Goal: Task Accomplishment & Management: Manage account settings

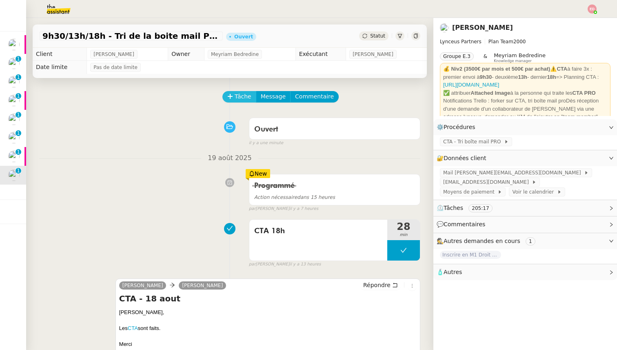
click at [239, 98] on span "Tâche" at bounding box center [243, 96] width 17 height 9
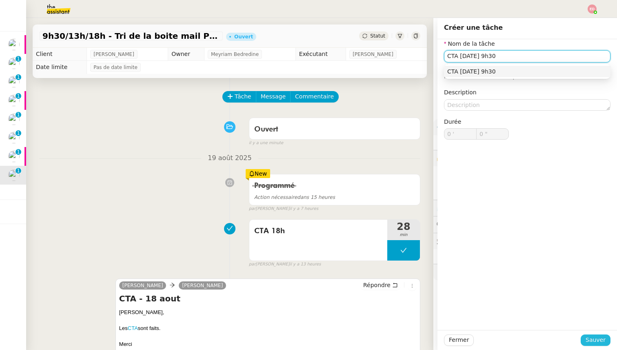
type input "CTA [DATE] 9h30"
click at [593, 344] on span "Sauver" at bounding box center [596, 339] width 20 height 9
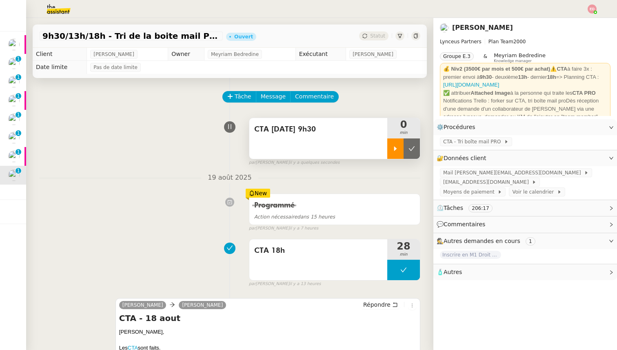
click at [401, 145] on div at bounding box center [395, 148] width 16 height 20
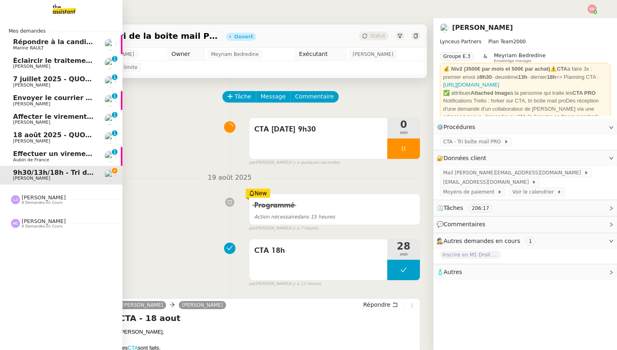
click at [18, 154] on span "Effectuer un virement urgent" at bounding box center [66, 154] width 107 height 8
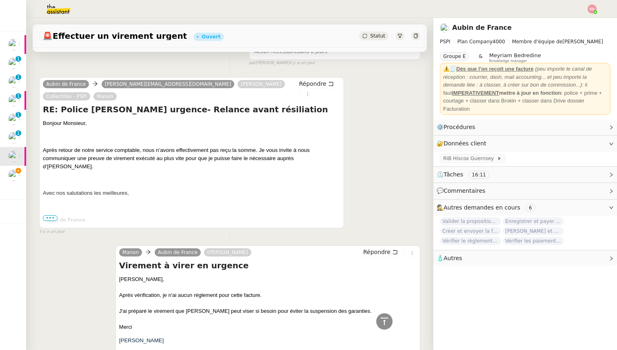
scroll to position [479, 0]
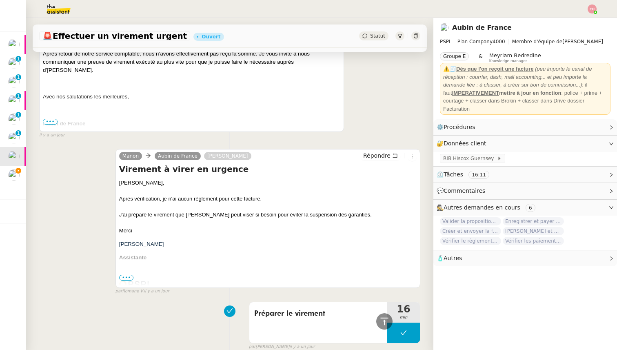
click at [127, 275] on span "•••" at bounding box center [126, 278] width 15 height 6
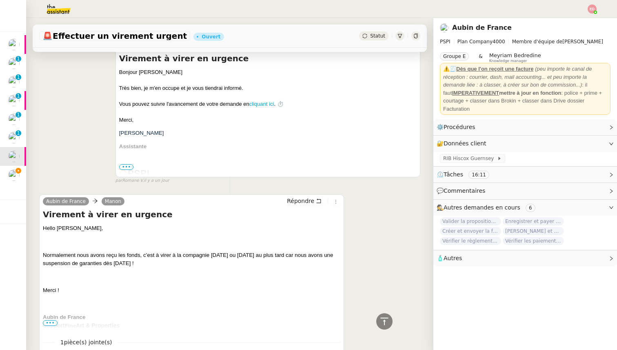
scroll to position [1034, 0]
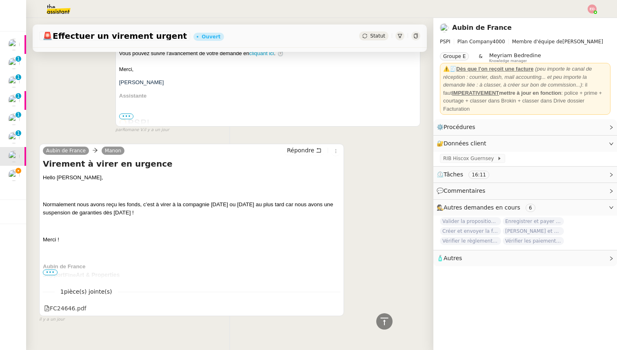
click at [53, 269] on span "•••" at bounding box center [50, 272] width 15 height 6
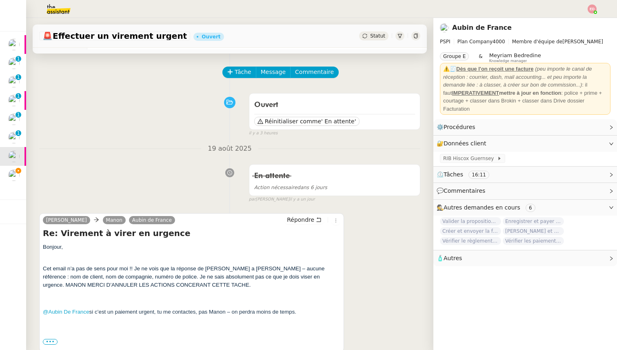
scroll to position [0, 0]
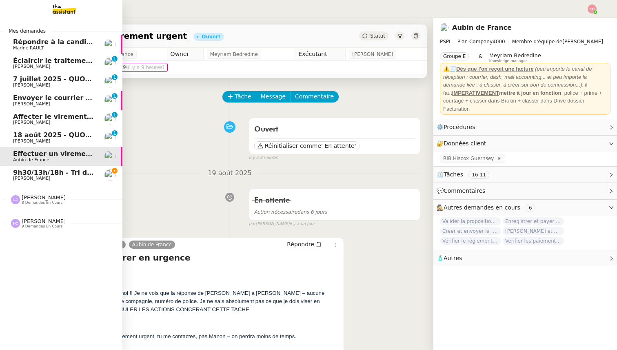
click at [20, 134] on span "18 août 2025 - QUOTIDIEN Gestion boite mail Accounting" at bounding box center [118, 135] width 210 height 8
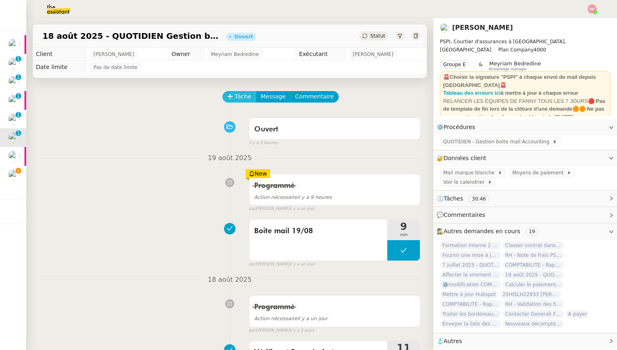
click at [238, 93] on span "Tâche" at bounding box center [243, 96] width 17 height 9
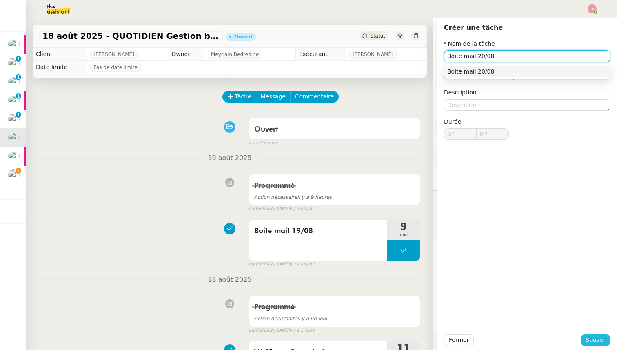
type input "Boite mail 20/08"
click at [595, 340] on span "Sauver" at bounding box center [596, 339] width 20 height 9
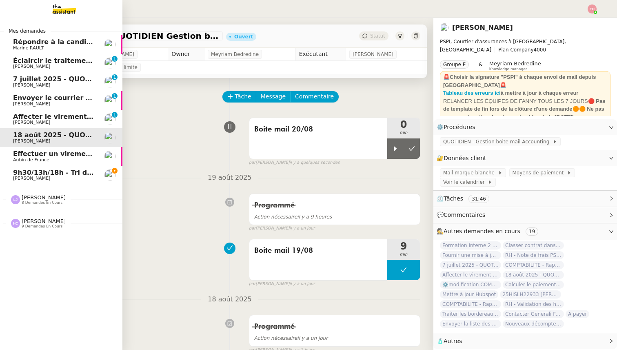
click at [35, 118] on span "Affecter le virement en attente" at bounding box center [70, 117] width 115 height 8
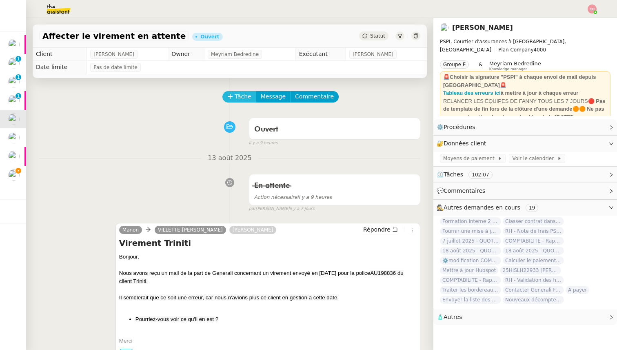
click at [235, 100] on span "Tâche" at bounding box center [243, 96] width 17 height 9
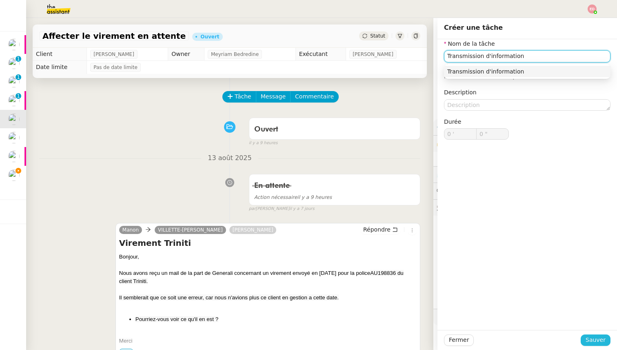
type input "Transmission d'information"
click at [596, 342] on span "Sauver" at bounding box center [596, 339] width 20 height 9
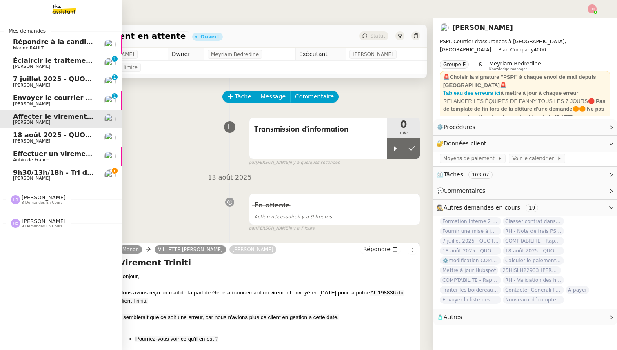
click at [18, 97] on span "Envoyer le courrier recommandé" at bounding box center [73, 98] width 120 height 8
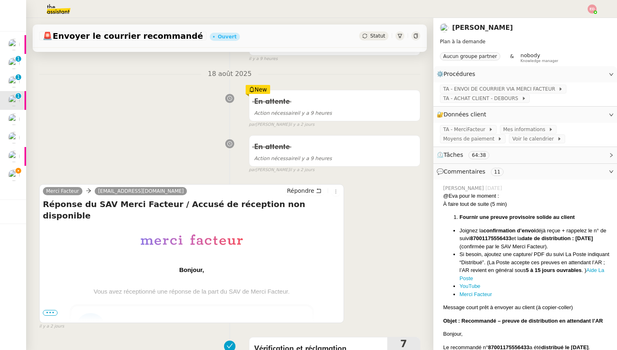
scroll to position [84, 0]
click at [50, 311] on span "•••" at bounding box center [50, 312] width 15 height 6
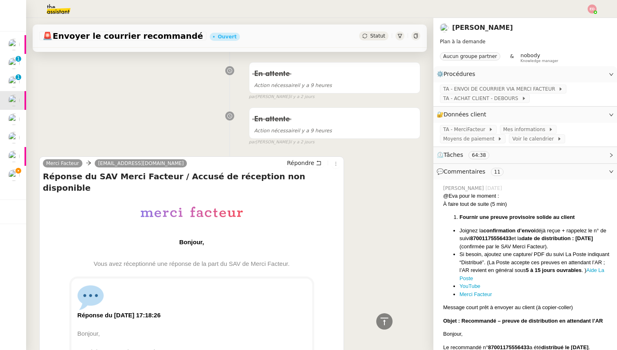
scroll to position [0, 0]
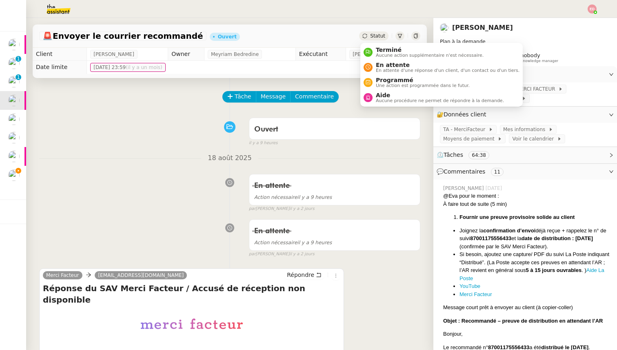
click at [372, 35] on span "Statut" at bounding box center [377, 36] width 15 height 6
click at [388, 67] on span "En attente" at bounding box center [448, 65] width 144 height 7
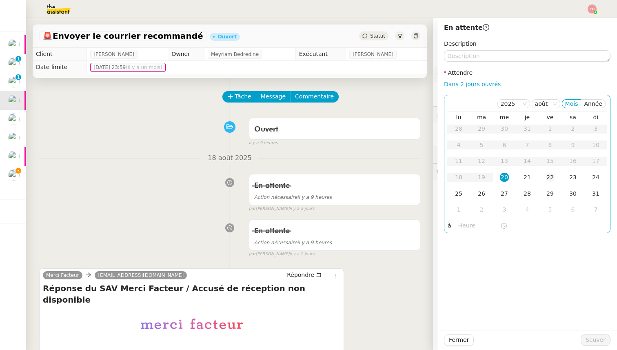
click at [550, 175] on div "22" at bounding box center [550, 177] width 9 height 9
click at [590, 337] on span "Sauver" at bounding box center [596, 339] width 20 height 9
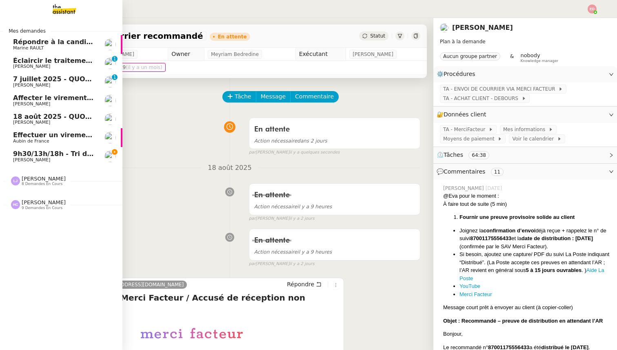
click at [31, 80] on span "7 juillet 2025 - QUOTIDIEN Gestion boite mail Accounting" at bounding box center [118, 79] width 210 height 8
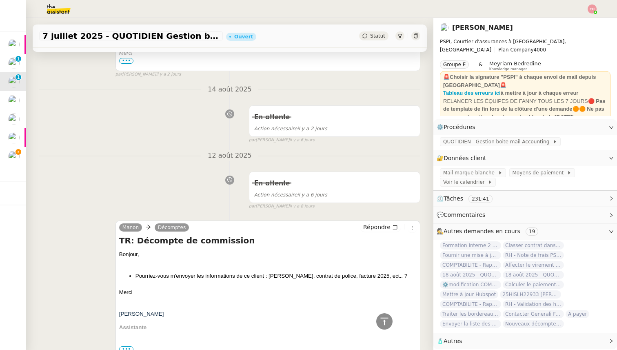
scroll to position [214, 0]
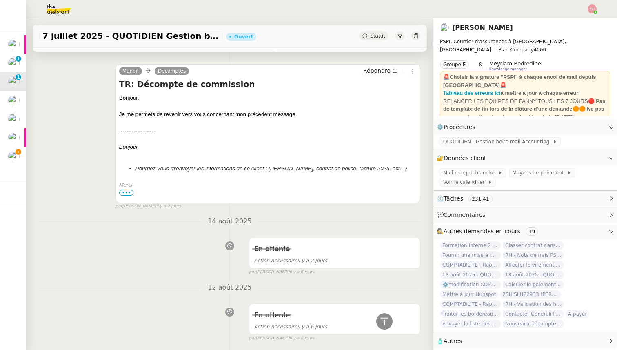
click at [124, 191] on span "•••" at bounding box center [126, 193] width 15 height 6
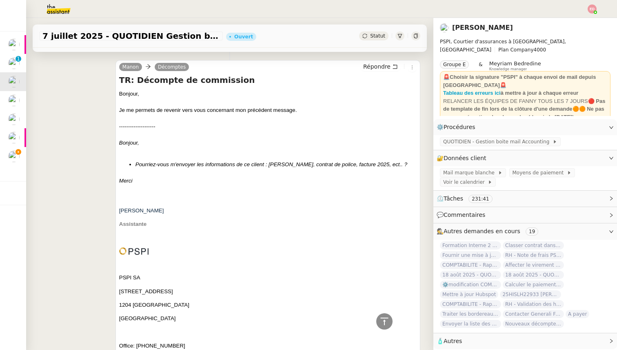
scroll to position [0, 0]
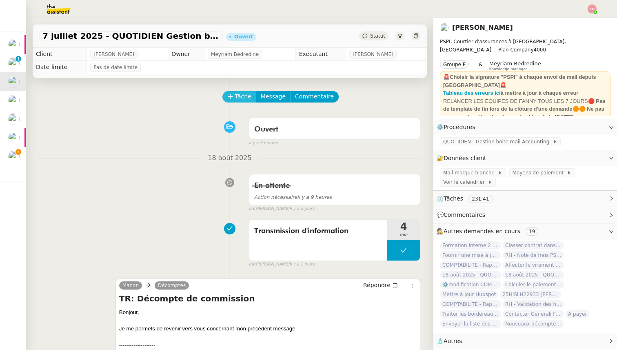
click at [240, 95] on span "Tâche" at bounding box center [243, 96] width 17 height 9
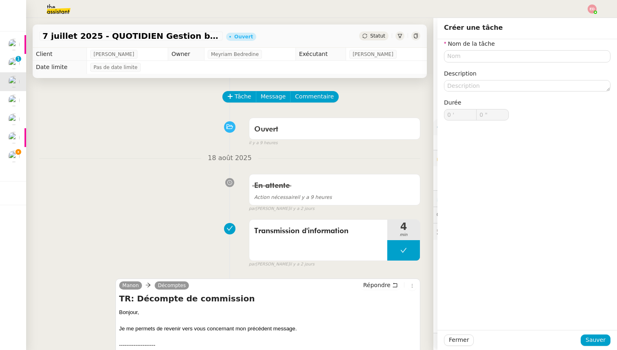
click at [188, 120] on div "Ouvert false il y a 9 heures" at bounding box center [229, 130] width 381 height 33
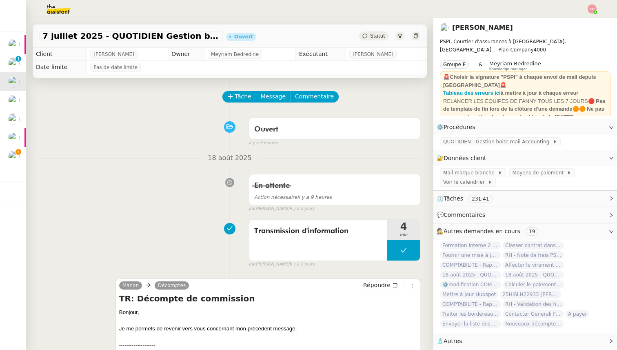
click at [377, 36] on span "Statut" at bounding box center [377, 36] width 15 height 6
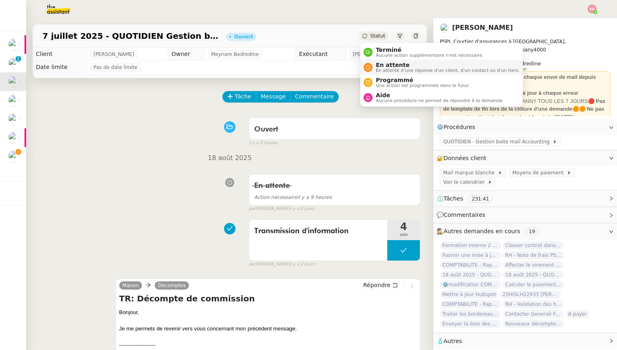
click at [384, 69] on span "En attente d'une réponse d'un client, d'un contact ou d'un tiers." at bounding box center [448, 70] width 144 height 4
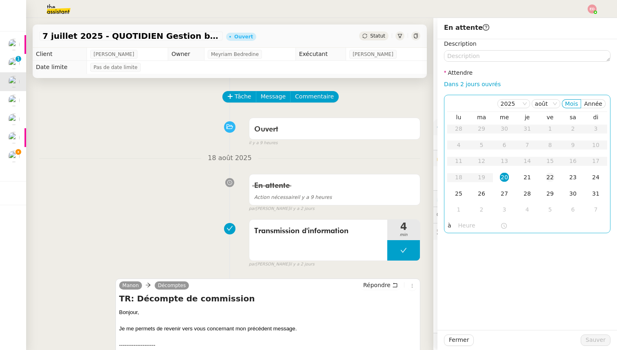
click at [551, 178] on div "22" at bounding box center [550, 177] width 9 height 9
click at [603, 340] on span "Sauver" at bounding box center [596, 339] width 20 height 9
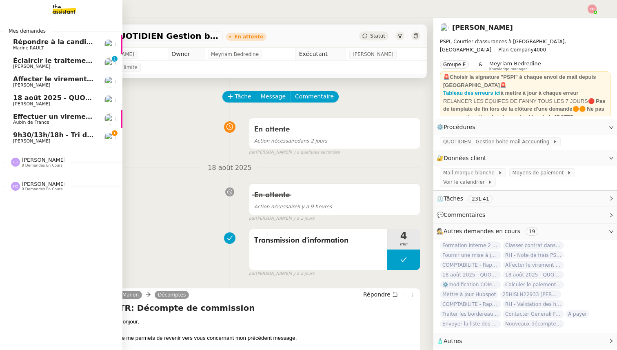
click at [7, 60] on link "Éclaircir le traitement des bordereaux GoldenCare [PERSON_NAME] 0 1 2 3 4 5 6 7…" at bounding box center [61, 63] width 122 height 19
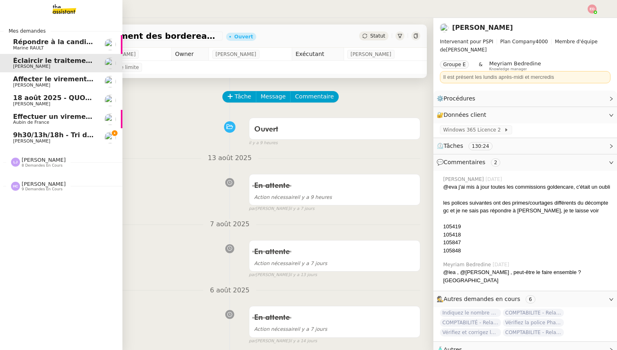
click at [22, 44] on span "Répondre à la candidature de [PERSON_NAME]" at bounding box center [99, 42] width 172 height 8
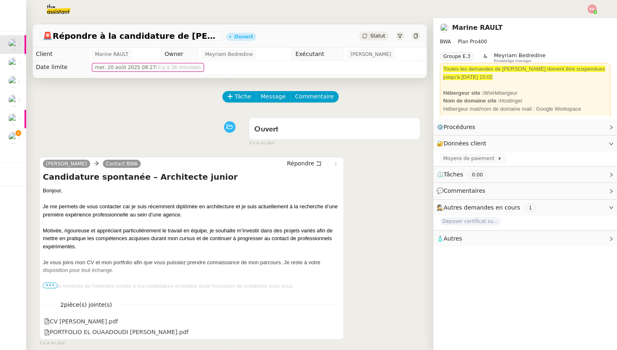
click at [49, 282] on div "Je vous remercie de l’attention portée à ma candidature et espère avoir l’occas…" at bounding box center [191, 286] width 297 height 8
click at [51, 287] on span "•••" at bounding box center [50, 285] width 15 height 6
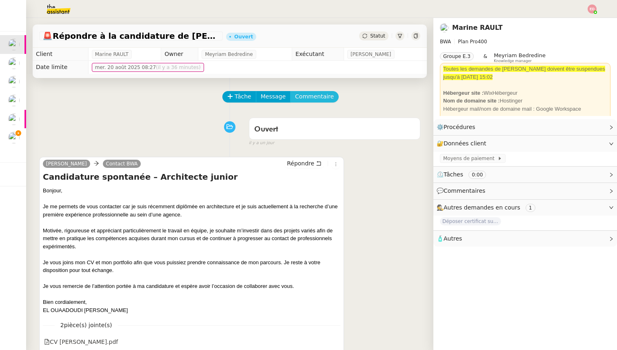
click at [306, 93] on span "Commentaire" at bounding box center [314, 96] width 39 height 9
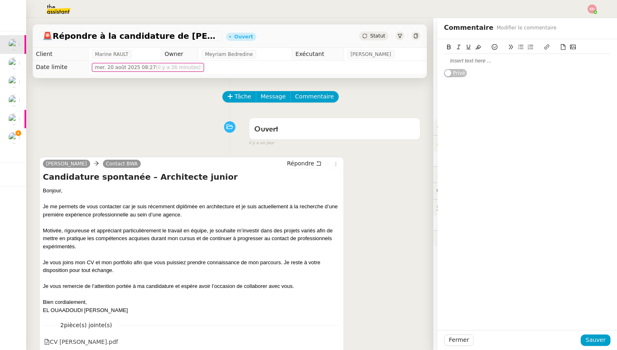
click at [504, 61] on div at bounding box center [527, 60] width 166 height 7
click at [590, 340] on span "Sauver" at bounding box center [596, 339] width 20 height 9
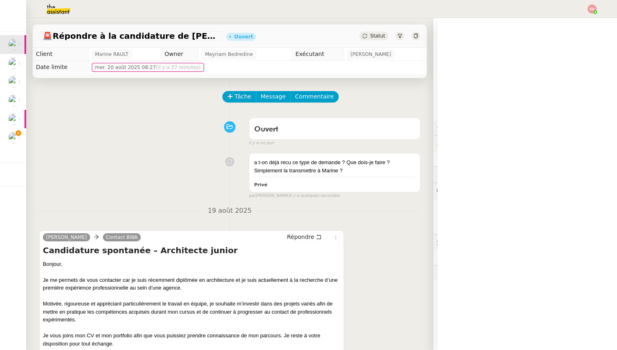
click at [371, 34] on span "Statut" at bounding box center [377, 36] width 15 height 6
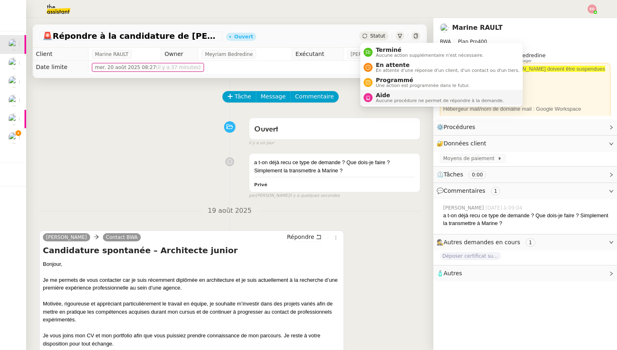
click at [376, 93] on span "Aide" at bounding box center [440, 95] width 128 height 7
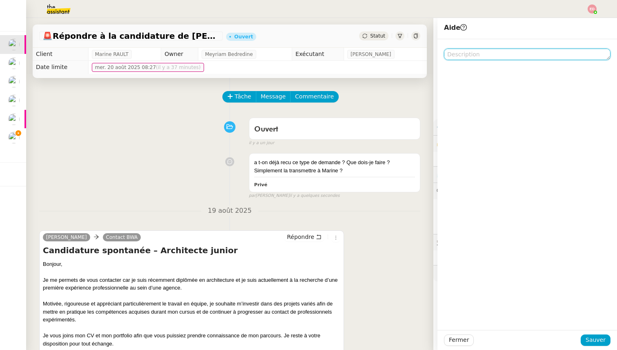
click at [446, 59] on textarea at bounding box center [527, 54] width 166 height 11
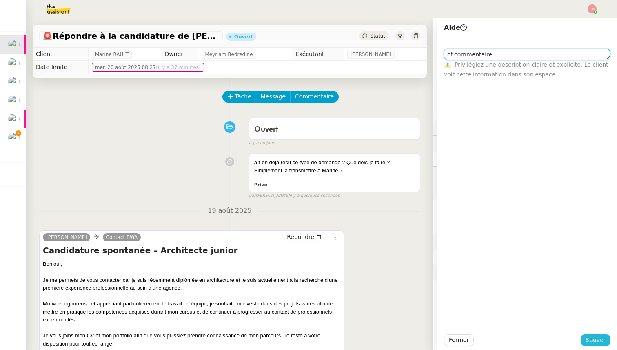
type textarea "cf commentaire"
click at [593, 338] on span "Sauver" at bounding box center [596, 339] width 20 height 9
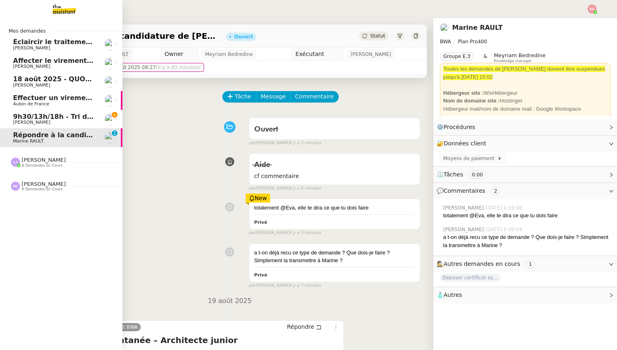
click at [21, 117] on span "9h30/13h/18h - Tri de la boite mail PRO - 15 août 2025" at bounding box center [113, 117] width 200 height 8
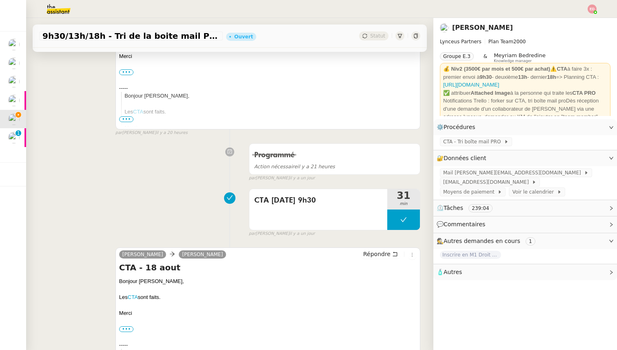
scroll to position [565, 0]
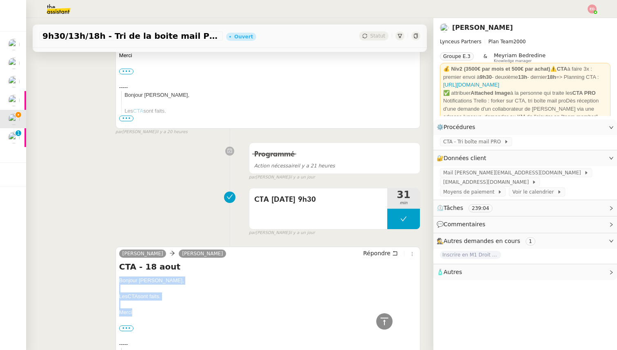
drag, startPoint x: 137, startPoint y: 317, endPoint x: 116, endPoint y: 274, distance: 48.0
click at [116, 274] on div "[PERSON_NAME] [PERSON_NAME] Répondre CTA - [DATE] Bonjour [PERSON_NAME], Les CT…" at bounding box center [267, 315] width 305 height 139
copy div "Bonjour [PERSON_NAME], Les CTA sont faits. [GEOGRAPHIC_DATA]"
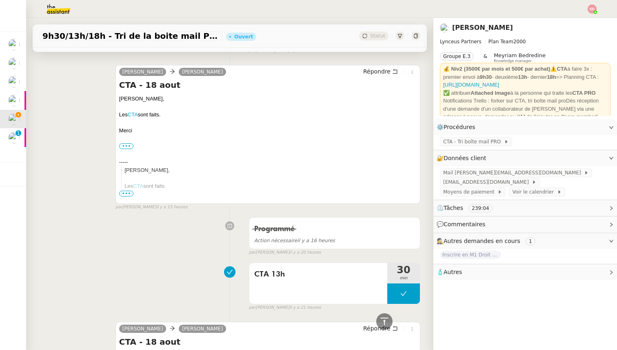
scroll to position [0, 0]
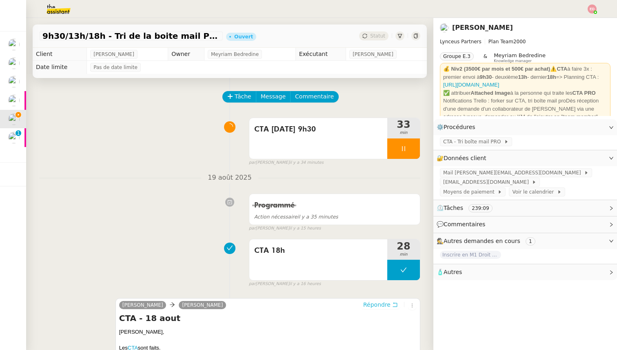
click at [367, 302] on span "Répondre" at bounding box center [376, 304] width 27 height 8
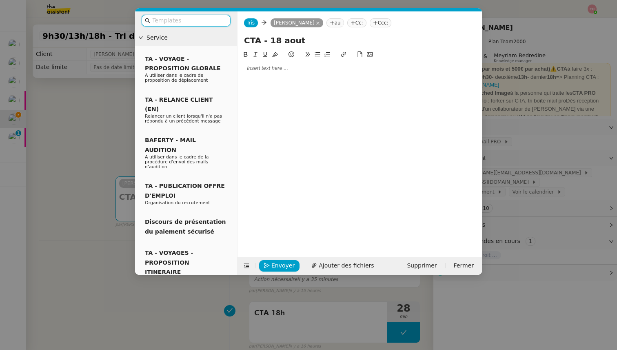
click at [288, 76] on div at bounding box center [360, 147] width 238 height 194
click at [282, 70] on div at bounding box center [360, 67] width 238 height 7
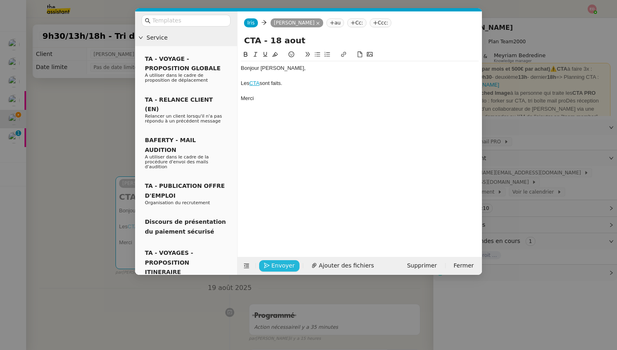
click at [281, 267] on span "Envoyer" at bounding box center [282, 265] width 23 height 9
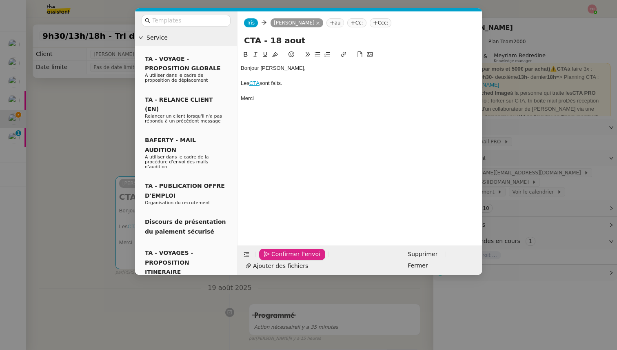
click at [281, 259] on span "Confirmer l'envoi" at bounding box center [295, 253] width 49 height 9
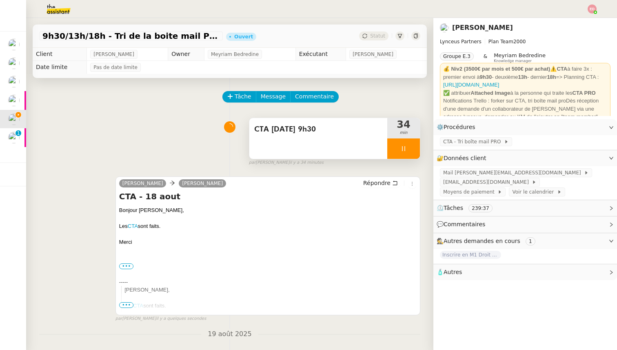
click at [415, 149] on div at bounding box center [403, 148] width 33 height 20
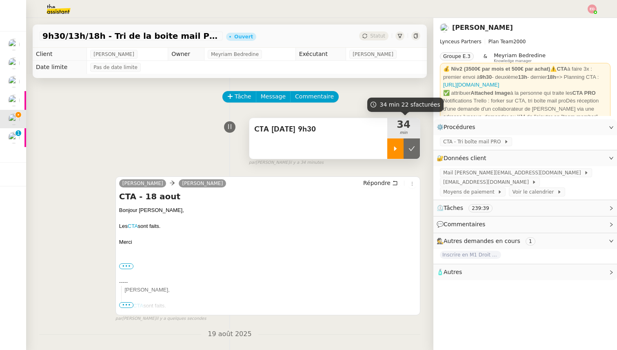
click at [415, 149] on button at bounding box center [412, 148] width 16 height 20
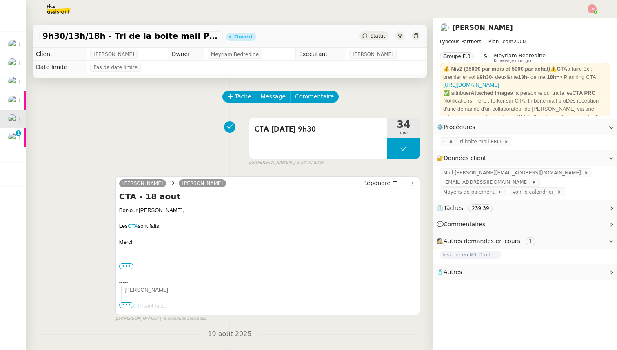
click at [379, 33] on span "Statut" at bounding box center [377, 36] width 15 height 6
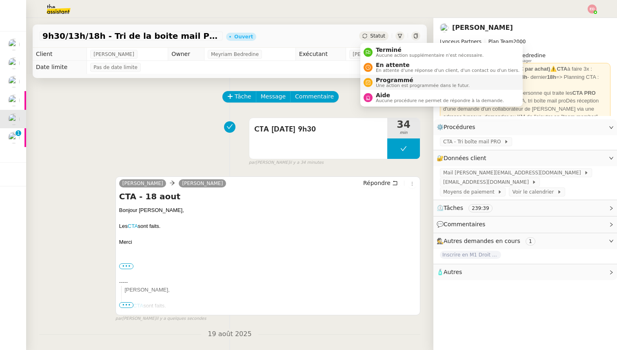
click at [395, 78] on span "Programmé" at bounding box center [423, 80] width 94 height 7
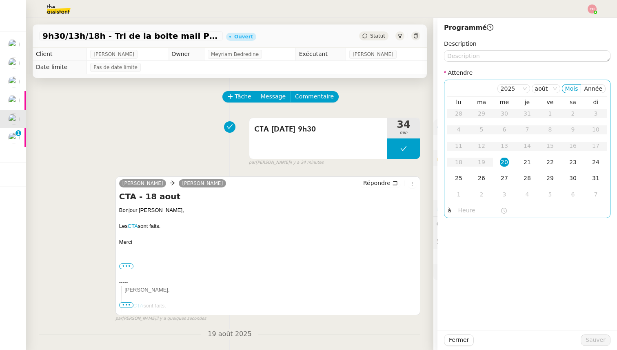
click at [506, 162] on div "20" at bounding box center [504, 161] width 9 height 9
click at [467, 207] on input "text" at bounding box center [479, 210] width 42 height 9
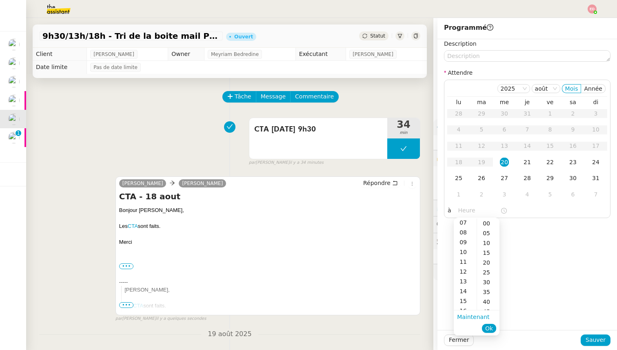
click at [467, 268] on div "12" at bounding box center [465, 271] width 23 height 10
click at [490, 240] on div "30" at bounding box center [488, 245] width 22 height 10
type input "12:30"
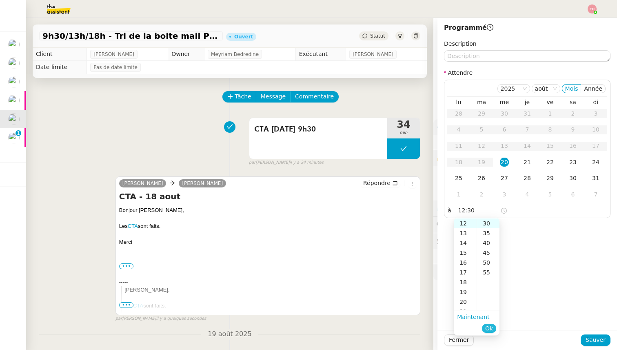
click at [489, 325] on span "Ok" at bounding box center [489, 328] width 8 height 8
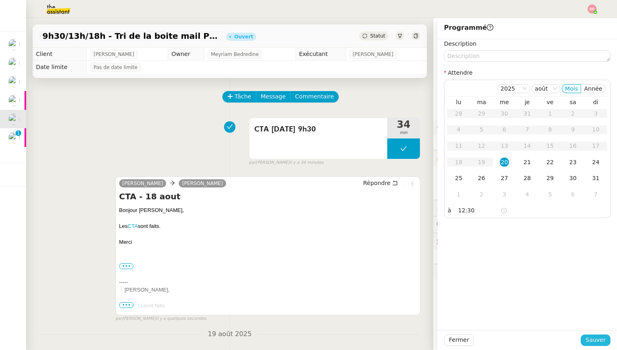
click at [587, 342] on button "Sauver" at bounding box center [596, 339] width 30 height 11
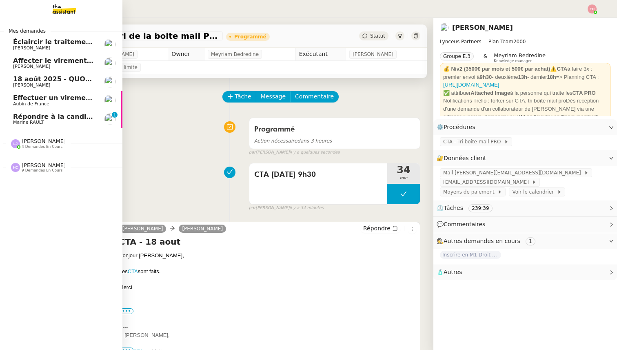
click at [18, 113] on span "Répondre à la candidature de [PERSON_NAME]" at bounding box center [99, 117] width 172 height 8
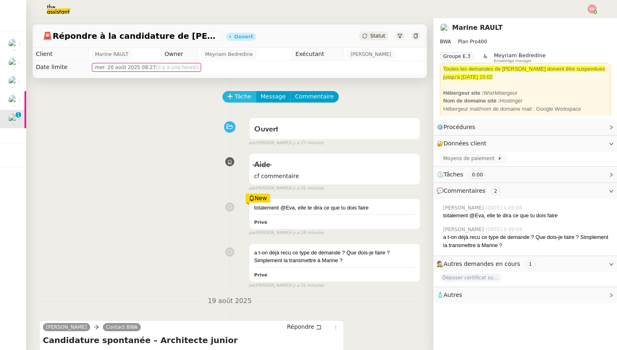
click at [240, 95] on span "Tâche" at bounding box center [243, 96] width 17 height 9
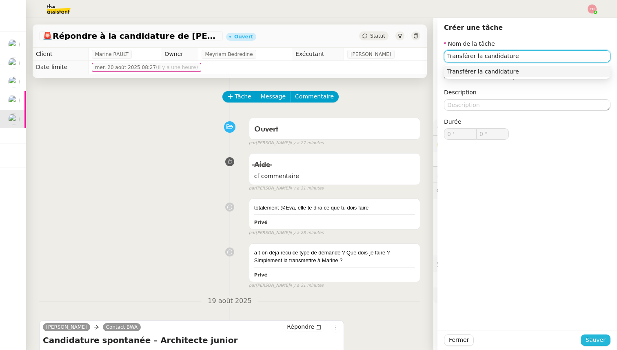
type input "Transférer la candidature"
click at [590, 338] on span "Sauver" at bounding box center [596, 339] width 20 height 9
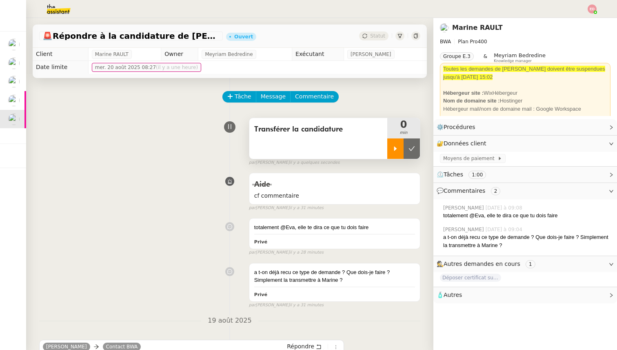
click at [391, 144] on div at bounding box center [395, 148] width 16 height 20
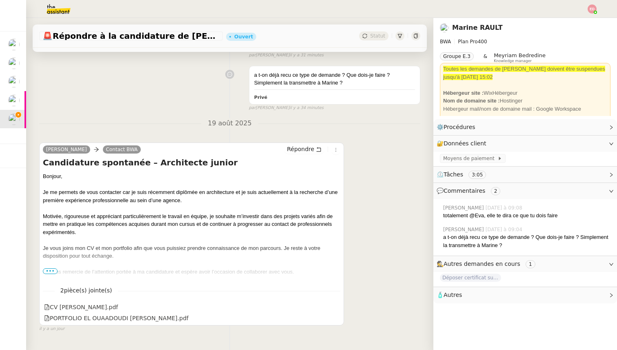
scroll to position [207, 0]
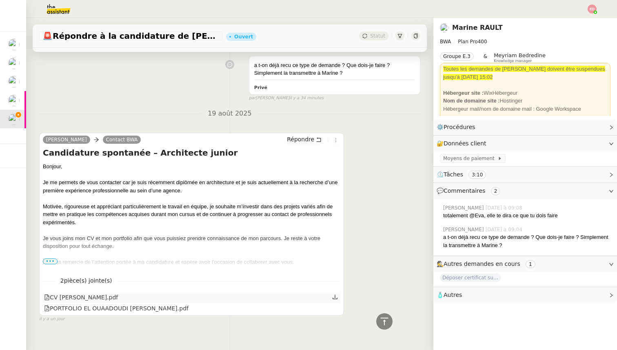
click at [337, 297] on icon at bounding box center [335, 297] width 6 height 6
click at [336, 309] on icon at bounding box center [335, 307] width 6 height 6
click at [49, 262] on span "•••" at bounding box center [50, 261] width 15 height 6
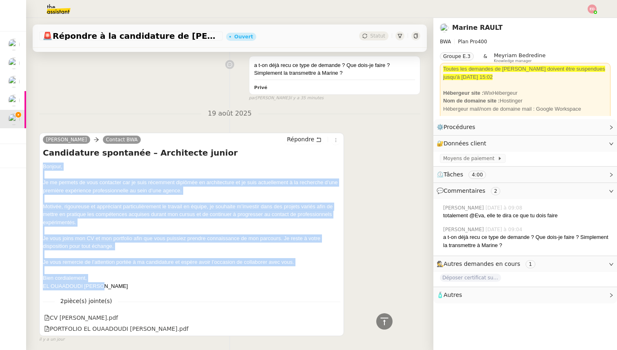
drag, startPoint x: 100, startPoint y: 285, endPoint x: 39, endPoint y: 164, distance: 135.6
click at [39, 164] on div "Tâche Message Commentaire Veuillez patienter une erreur s'est produite 👌👌👌 mess…" at bounding box center [229, 113] width 407 height 485
copy div "Bonjour, Je me permets de vous contacter car je suis récemment diplômée en arch…"
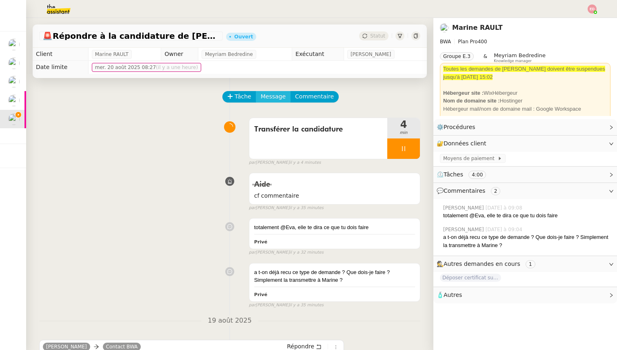
click at [273, 98] on span "Message" at bounding box center [273, 96] width 25 height 9
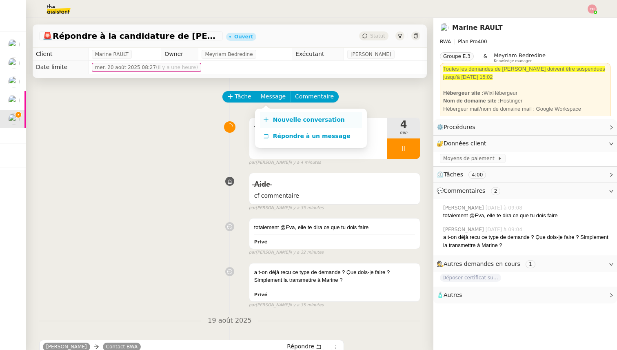
click at [281, 120] on span "Nouvelle conversation" at bounding box center [309, 119] width 72 height 7
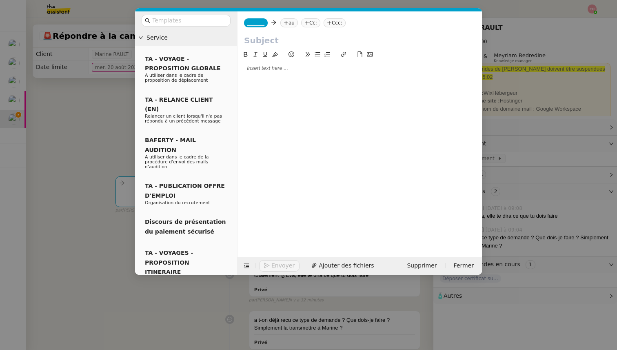
click at [257, 26] on nz-tag "_______" at bounding box center [256, 22] width 24 height 9
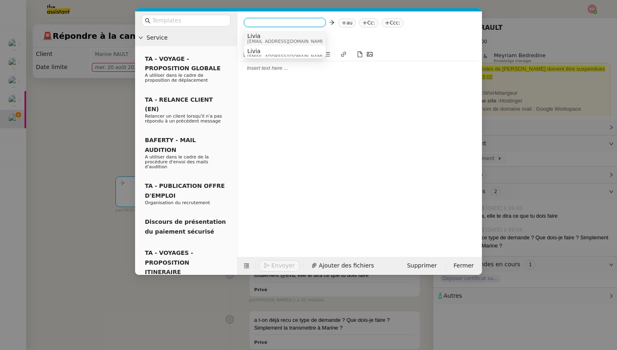
click at [263, 34] on span "Livia" at bounding box center [286, 36] width 78 height 7
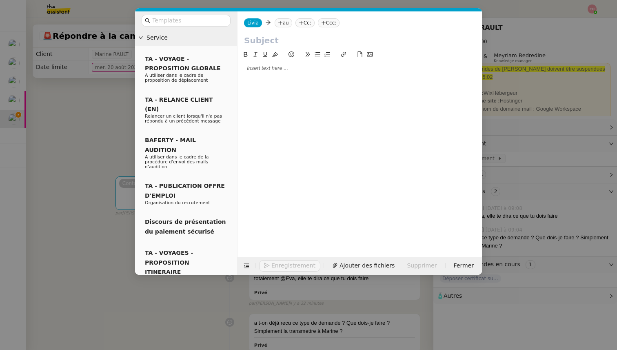
click at [282, 22] on nz-tag "au" at bounding box center [284, 22] width 18 height 9
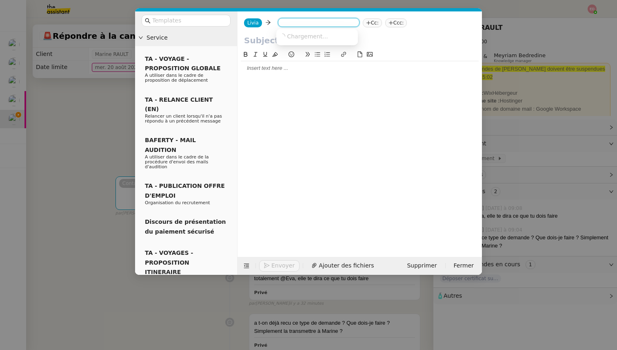
type input "^"
type input "[PERSON_NAME]"
click at [306, 34] on span "Marine RAULT" at bounding box center [337, 36] width 116 height 7
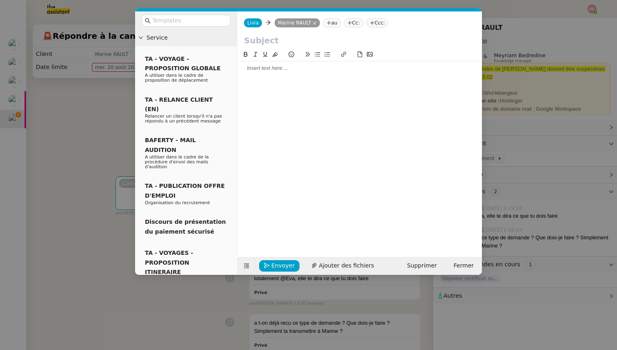
click at [266, 37] on input "text" at bounding box center [359, 40] width 231 height 12
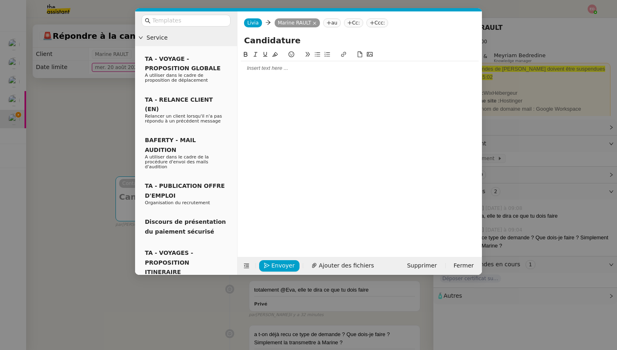
type input "Candidature"
click at [277, 67] on div at bounding box center [360, 67] width 238 height 7
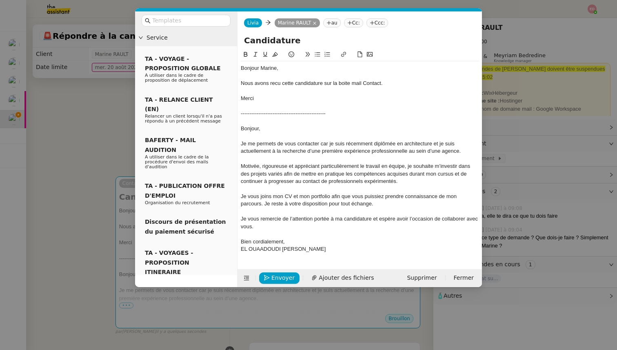
click at [279, 86] on div "Nous avons recu cette candidature sur la boite mail Contact." at bounding box center [360, 83] width 238 height 7
click at [0, 0] on lt-span "reçu" at bounding box center [0, 0] width 0 height 0
click at [319, 275] on span "Ajouter des fichiers" at bounding box center [346, 277] width 55 height 9
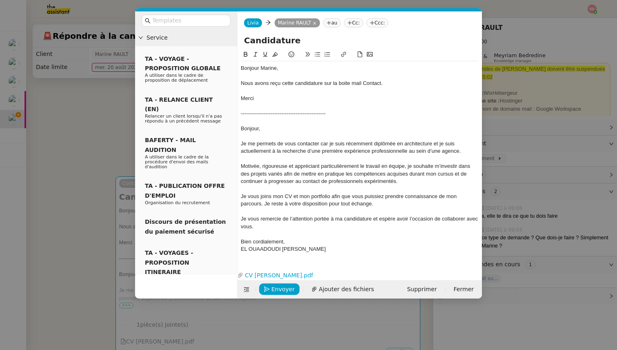
click at [301, 247] on div "EL OUAADOUDI [PERSON_NAME]" at bounding box center [360, 248] width 238 height 7
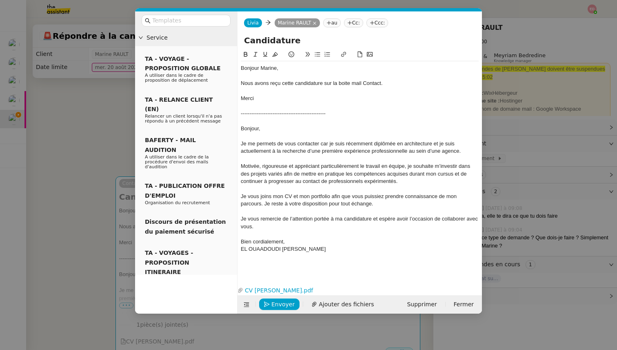
click at [360, 53] on icon at bounding box center [360, 54] width 6 height 6
click at [270, 303] on button "Envoyer" at bounding box center [279, 303] width 40 height 11
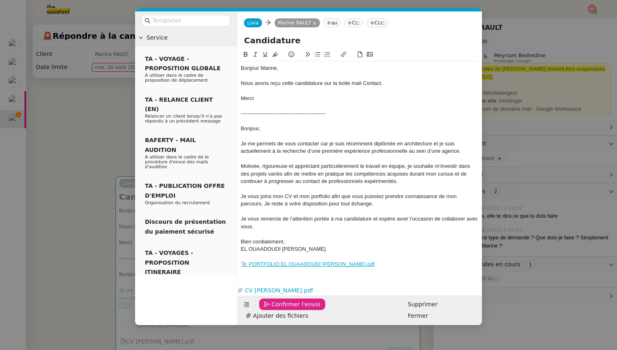
click at [270, 303] on button "Confirmer l'envoi" at bounding box center [292, 303] width 66 height 11
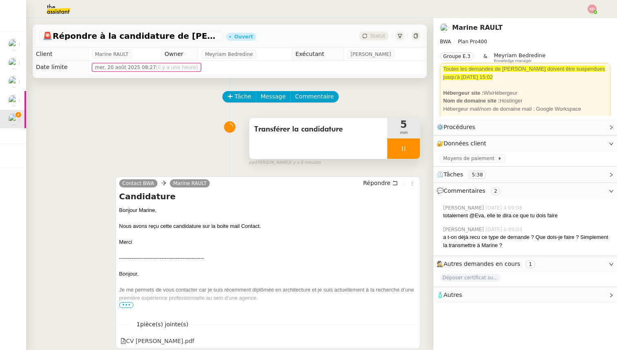
click at [409, 149] on div at bounding box center [403, 148] width 33 height 20
click at [409, 149] on icon at bounding box center [411, 148] width 7 height 7
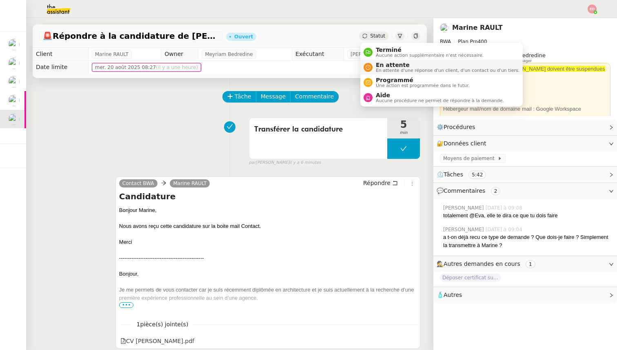
click at [389, 69] on span "En attente d'une réponse d'un client, d'un contact ou d'un tiers." at bounding box center [448, 70] width 144 height 4
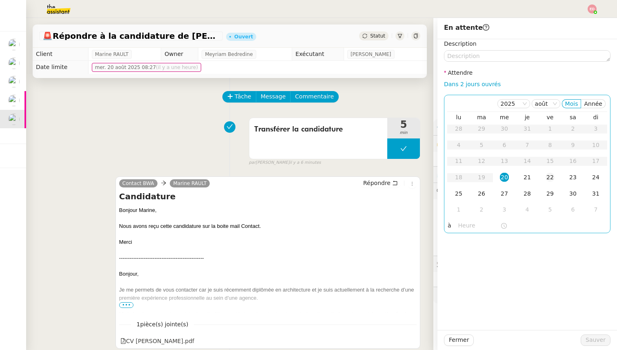
click at [549, 178] on div "22" at bounding box center [550, 177] width 9 height 9
click at [601, 343] on span "Sauver" at bounding box center [596, 339] width 20 height 9
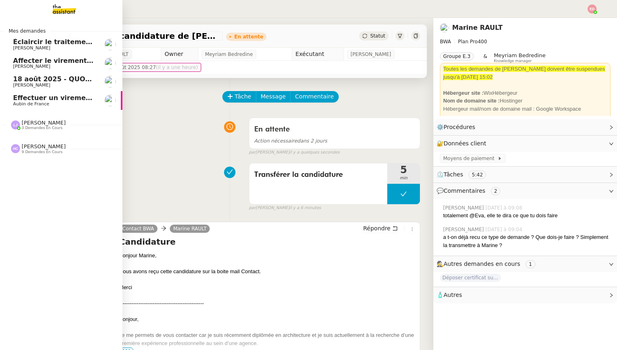
click at [31, 105] on span "Aubin de France" at bounding box center [31, 103] width 36 height 5
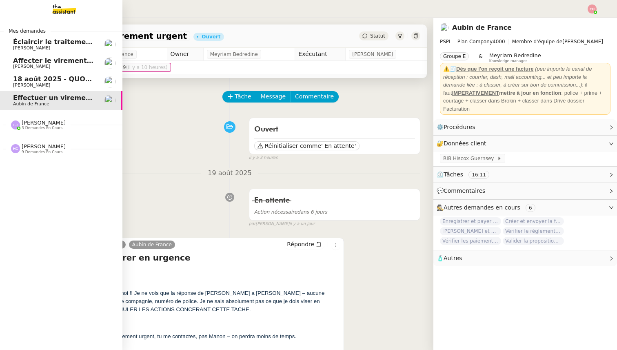
click at [37, 82] on span "[PERSON_NAME]" at bounding box center [31, 84] width 37 height 5
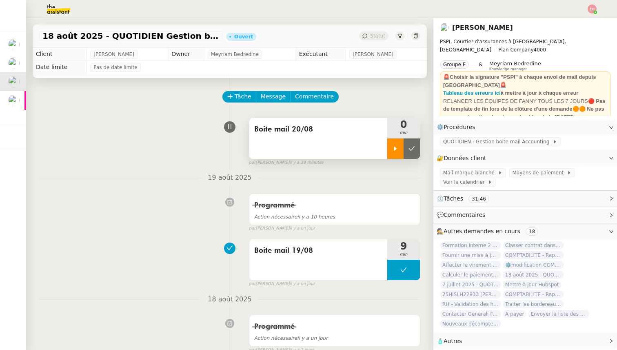
click at [393, 146] on icon at bounding box center [395, 148] width 7 height 7
click at [277, 100] on span "Message" at bounding box center [273, 96] width 25 height 9
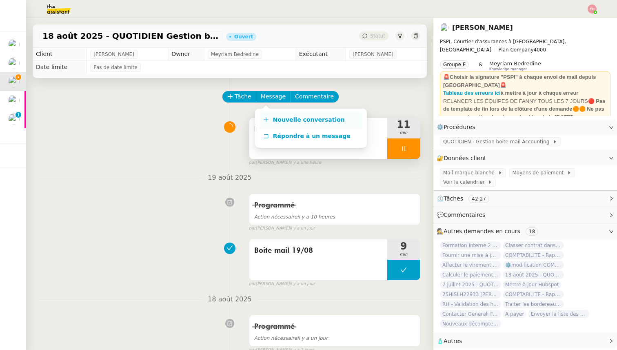
click at [290, 122] on span "Nouvelle conversation" at bounding box center [309, 119] width 72 height 7
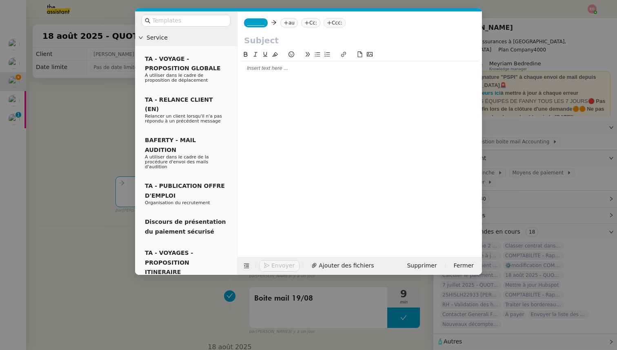
click at [256, 16] on div "_______ au Cc: Ccc:" at bounding box center [359, 22] width 244 height 23
click at [256, 18] on div "_______ au Cc: Ccc:" at bounding box center [359, 22] width 244 height 23
click at [256, 27] on nz-tag "_______" at bounding box center [256, 22] width 24 height 9
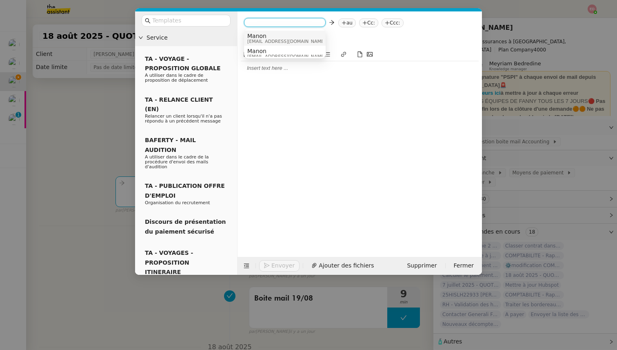
click at [260, 36] on span "Manon" at bounding box center [286, 36] width 78 height 7
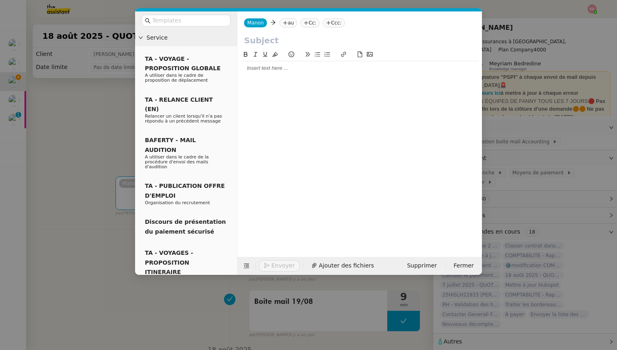
click at [283, 24] on icon at bounding box center [285, 22] width 5 height 5
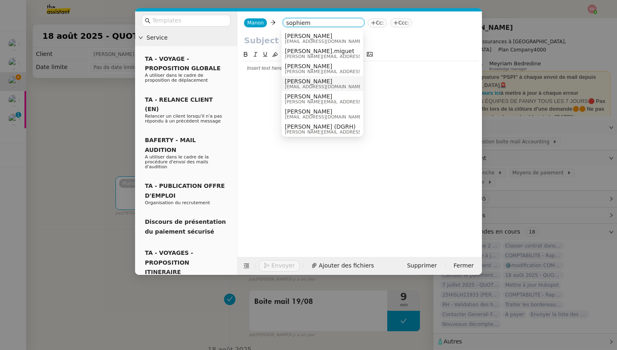
click at [299, 84] on span "[EMAIL_ADDRESS][DOMAIN_NAME]" at bounding box center [324, 86] width 78 height 4
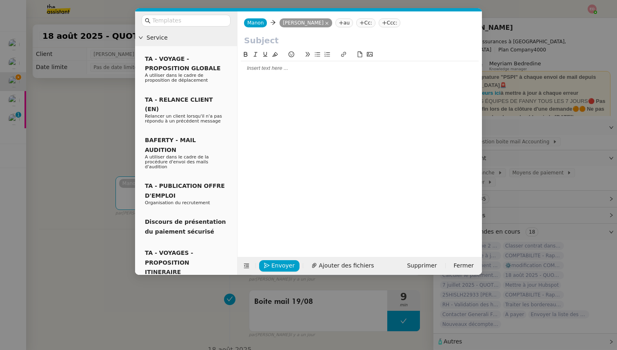
click at [339, 24] on icon at bounding box center [341, 22] width 5 height 5
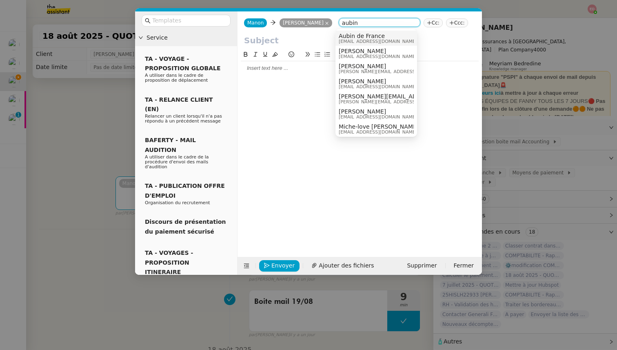
type input "aubin"
click at [358, 39] on span "[EMAIL_ADDRESS][DOMAIN_NAME]" at bounding box center [378, 41] width 78 height 4
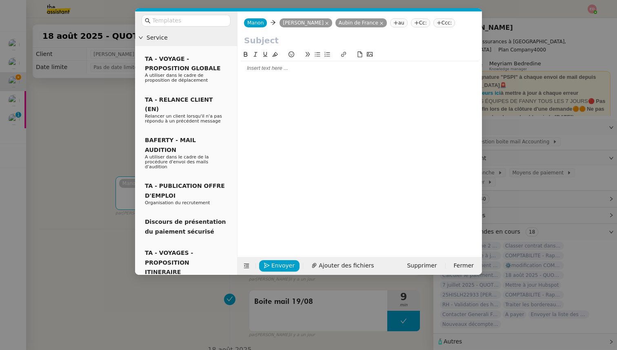
click at [251, 42] on input "text" at bounding box center [359, 40] width 231 height 12
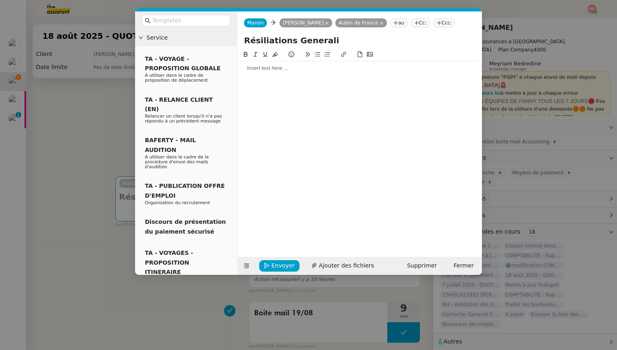
type input "Résiliations Generali"
click at [259, 69] on div at bounding box center [360, 67] width 238 height 7
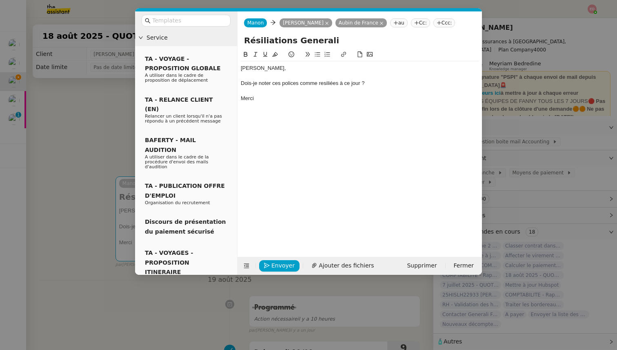
click at [240, 83] on nz-spin "[PERSON_NAME], Dois-je noter ces polices comme resiliées à ce jour ? [GEOGRAPHI…" at bounding box center [359, 148] width 244 height 197
click at [242, 82] on div "Dois-je noter ces polices comme resiliées à ce jour ?" at bounding box center [360, 83] width 238 height 7
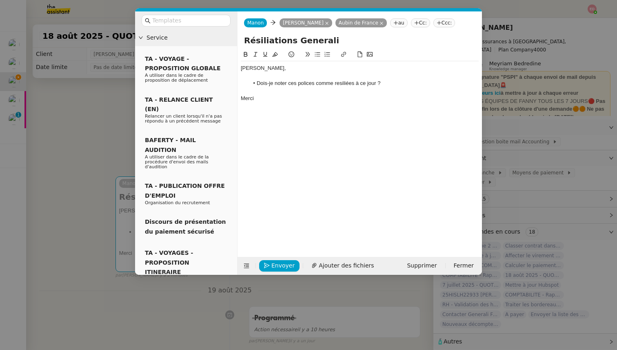
click at [342, 82] on li "Dois-je noter ces polices comme resiliées à ce jour ?" at bounding box center [364, 83] width 230 height 7
click at [0, 0] on lt-span "résiliées" at bounding box center [0, 0] width 0 height 0
click at [332, 268] on button "Ajouter des fichiers" at bounding box center [363, 265] width 72 height 11
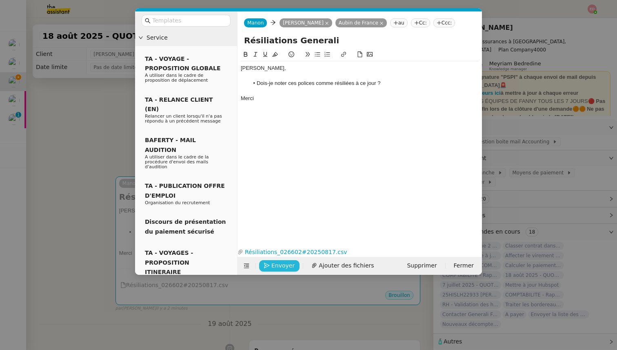
click at [271, 266] on button "Envoyer" at bounding box center [279, 265] width 40 height 11
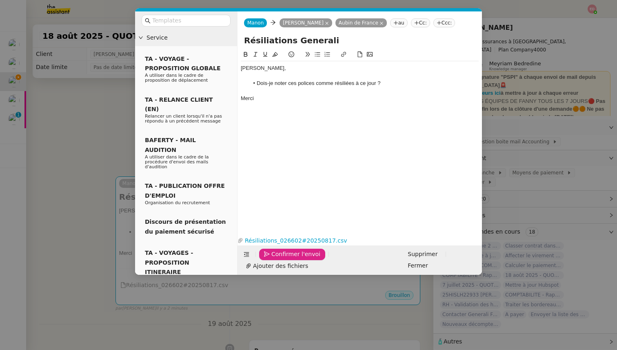
click at [271, 260] on button "Confirmer l'envoi" at bounding box center [292, 253] width 66 height 11
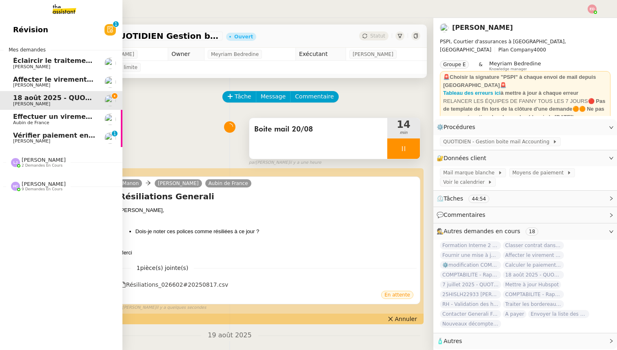
click at [27, 136] on span "Vérifier paiement en Euros pour Team2act" at bounding box center [90, 135] width 155 height 8
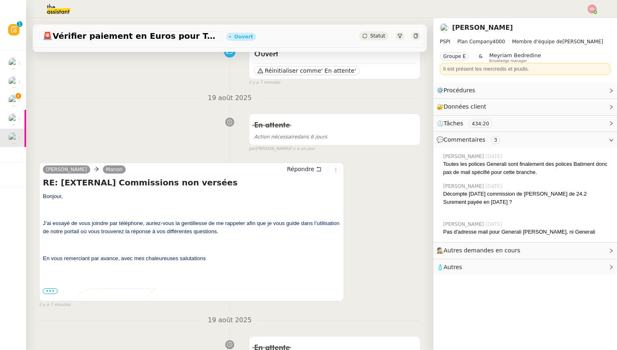
scroll to position [78, 0]
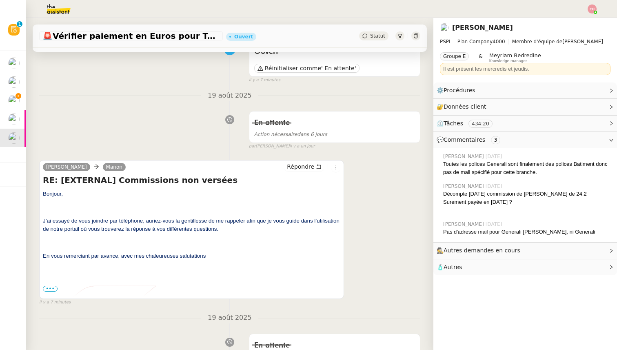
click at [52, 288] on span "•••" at bounding box center [50, 289] width 15 height 6
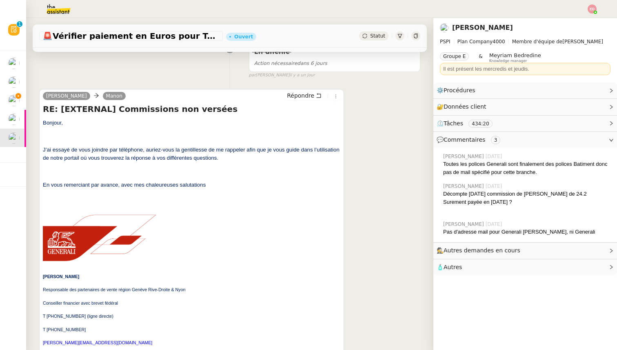
scroll to position [0, 0]
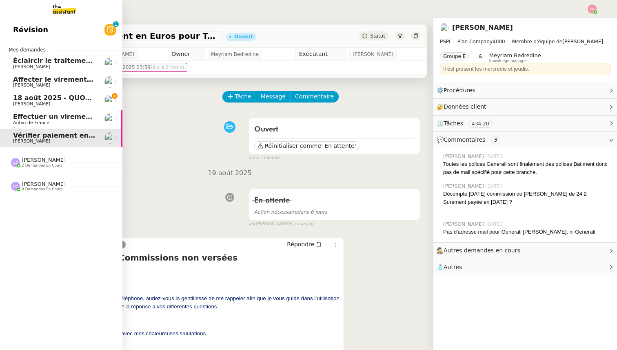
click at [8, 98] on link "[DATE] - QUOTIDIEN Gestion boite mail Accounting [PERSON_NAME]" at bounding box center [61, 100] width 122 height 19
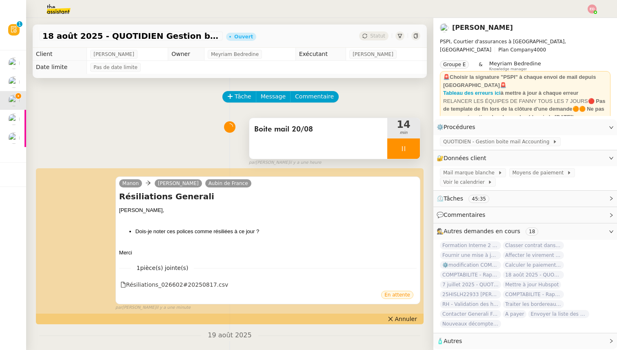
click at [418, 149] on div at bounding box center [403, 148] width 33 height 20
click at [418, 149] on button at bounding box center [412, 148] width 16 height 20
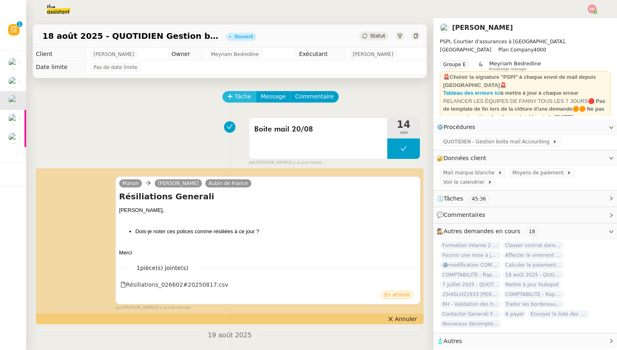
click at [247, 94] on span "Tâche" at bounding box center [243, 96] width 17 height 9
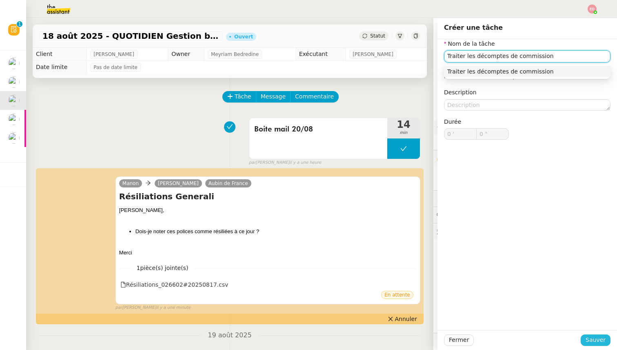
type input "Traiter les décomptes de commission"
click at [594, 341] on span "Sauver" at bounding box center [596, 339] width 20 height 9
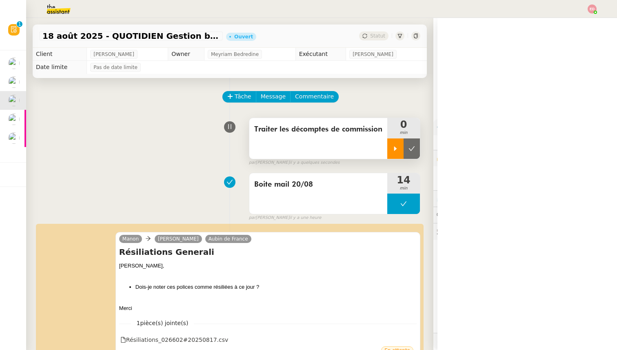
click at [399, 148] on div at bounding box center [395, 148] width 16 height 20
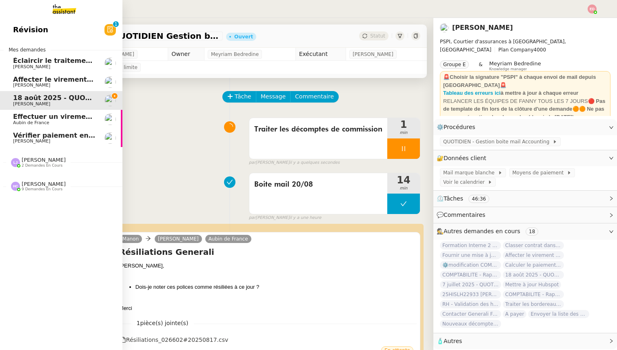
click at [44, 75] on link "Affecter le virement en attente [PERSON_NAME]" at bounding box center [61, 82] width 122 height 19
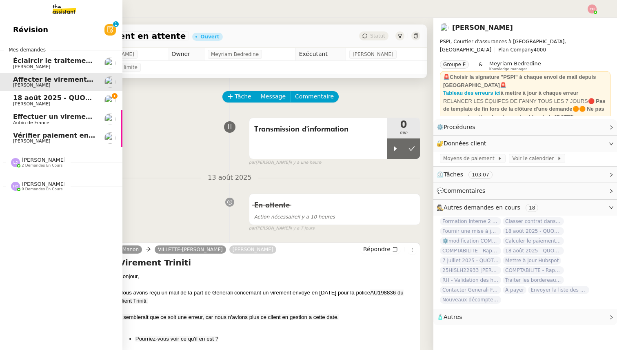
click at [39, 100] on span "18 août 2025 - QUOTIDIEN Gestion boite mail Accounting" at bounding box center [118, 98] width 210 height 8
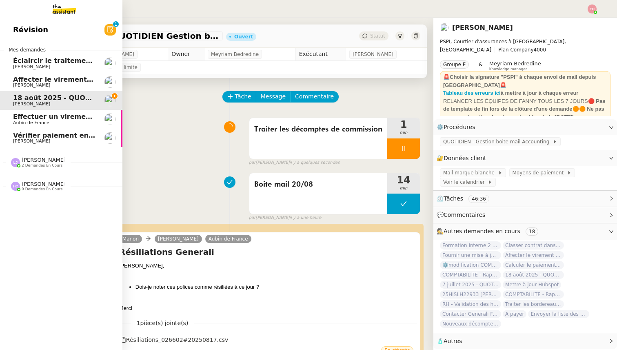
click at [25, 190] on span "9 demandes en cours" at bounding box center [42, 189] width 41 height 4
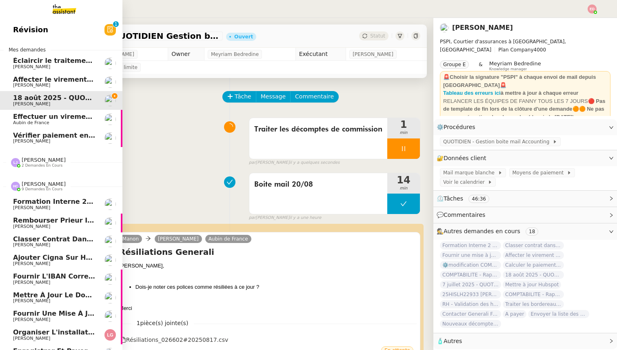
scroll to position [13, 0]
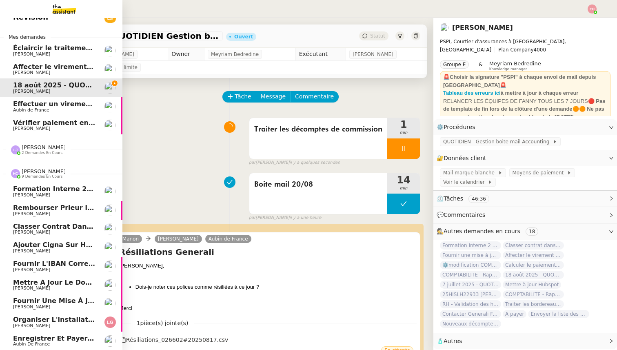
click at [31, 339] on span "Enregistrer et payer la compagnie" at bounding box center [77, 338] width 129 height 8
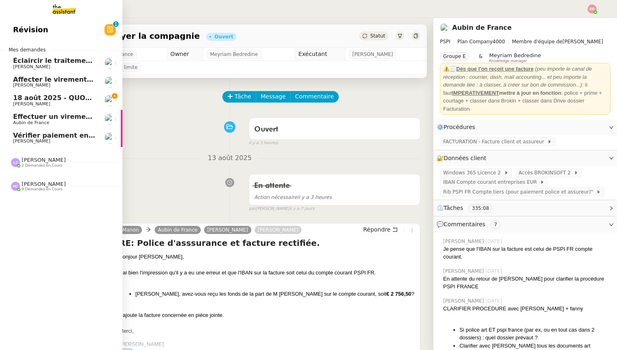
click at [35, 185] on span "[PERSON_NAME]" at bounding box center [44, 184] width 44 height 6
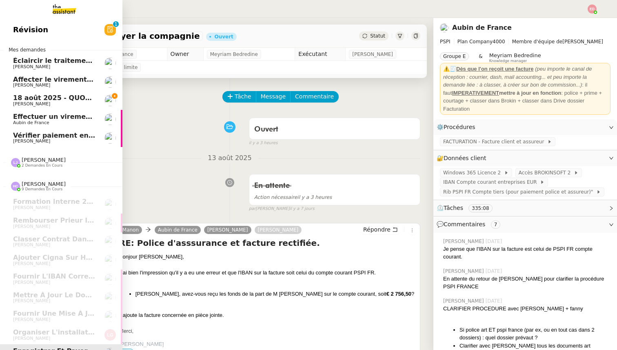
click at [35, 158] on span "[PERSON_NAME]" at bounding box center [44, 160] width 44 height 6
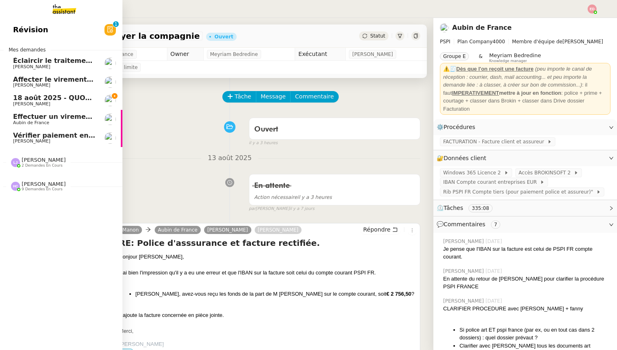
click at [35, 158] on span "[PERSON_NAME]" at bounding box center [44, 160] width 44 height 6
click at [42, 89] on link "Affecter le virement en attente [PERSON_NAME]" at bounding box center [61, 82] width 122 height 19
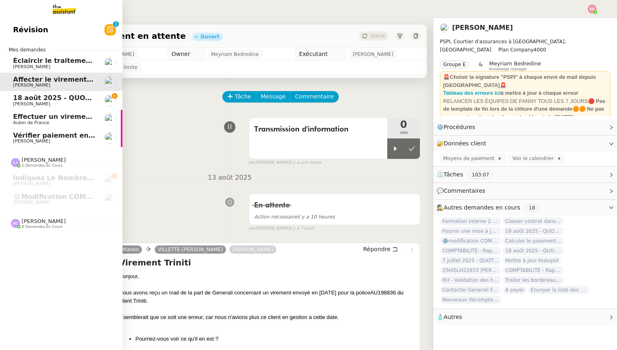
click at [42, 101] on span "18 août 2025 - QUOTIDIEN Gestion boite mail Accounting" at bounding box center [118, 98] width 210 height 8
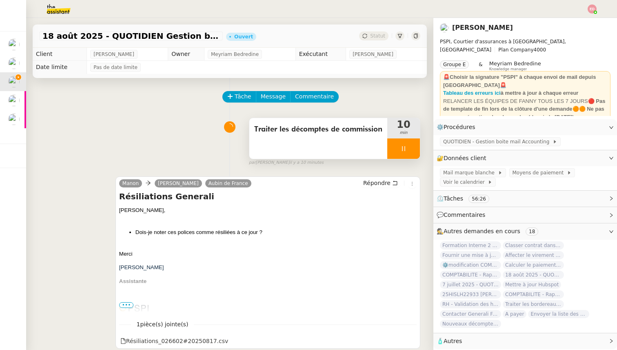
click at [326, 131] on span "Traiter les décomptes de commission" at bounding box center [318, 129] width 128 height 12
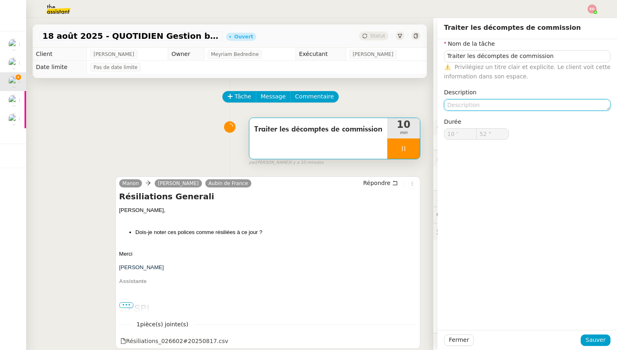
click at [472, 104] on textarea at bounding box center [527, 104] width 166 height 11
type input "57 ""
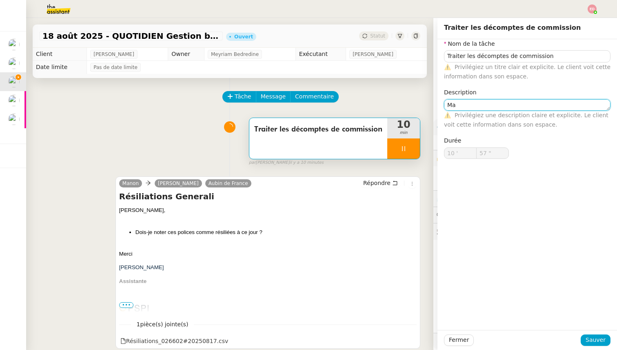
type textarea "Maj"
type input "58 ""
type textarea "Maj mo"
type input "59 ""
type textarea "Maj montant"
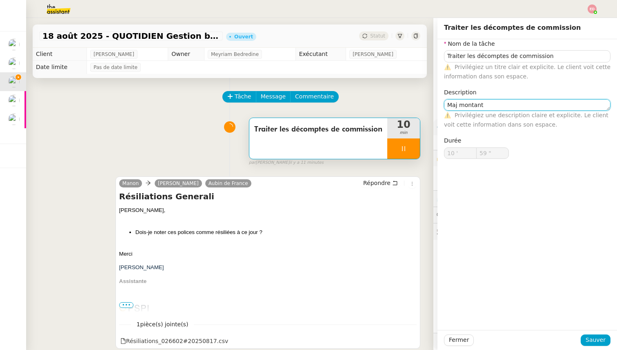
type input "11 '"
type input "0 ""
type textarea "Maj montant cour"
type input "1 ""
type textarea "Maj montant courtages, c"
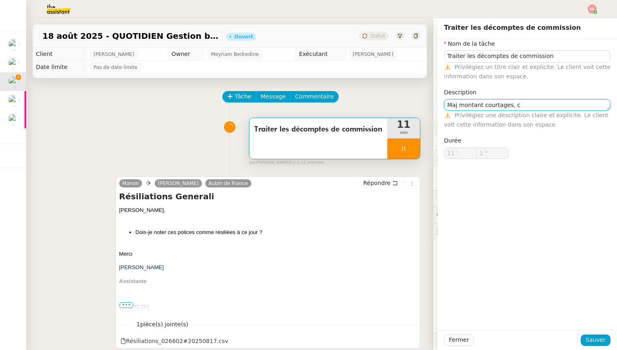
type input "2 ""
type textarea "Maj montant courtages,"
type input "3 ""
type textarea "Maj montant courtages, vérif"
type input "4 ""
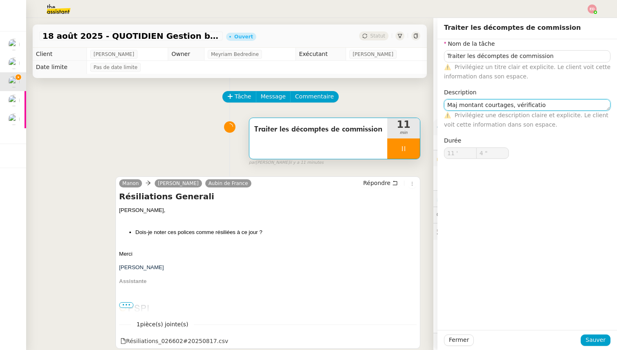
type textarea "Maj montant courtages, vérification"
type input "5 ""
type textarea "Maj montant courtages, vérification recept"
type input "6 ""
type textarea "Maj montant courtages, vérification reception co"
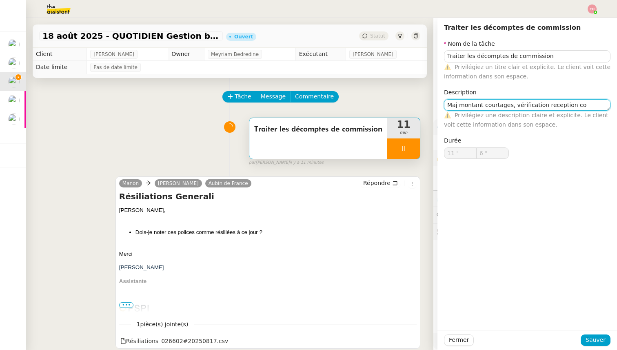
type input "7 ""
type textarea "Maj montant courtages, vérification reception commissio"
type input "8 ""
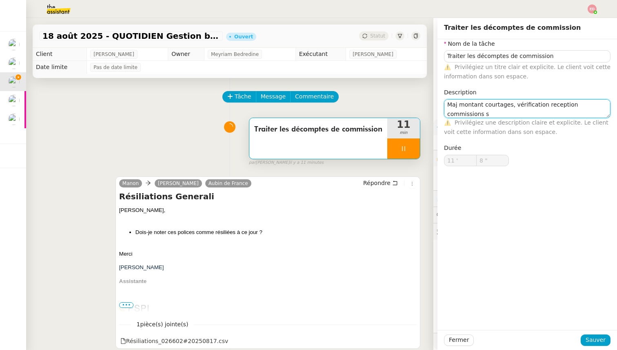
type textarea "Maj montant courtages, vérification reception commissions su"
type input "9 ""
type textarea "Maj montant courtages, vérification reception commissions sur [GEOGRAPHIC_DATA]"
type input "10 ""
type textarea "Maj montant courtages, vérification reception commissions sur UBS"
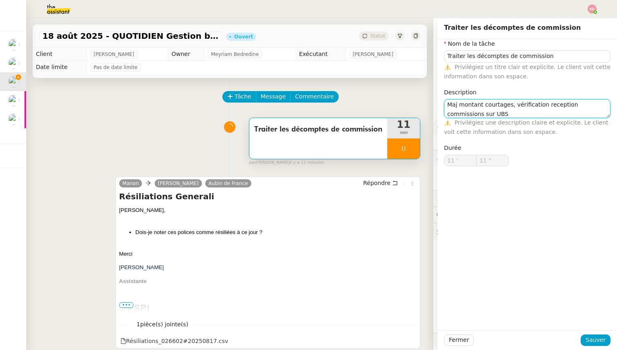
click at [556, 105] on textarea "Maj montant courtages, vérification reception commissions sur UBS" at bounding box center [527, 108] width 166 height 19
type input "12 ""
click at [0, 0] on lt-span "réception" at bounding box center [0, 0] width 0 height 0
type textarea "Maj montant courtages, vérification réception commissions sur UBS"
type input "13 ""
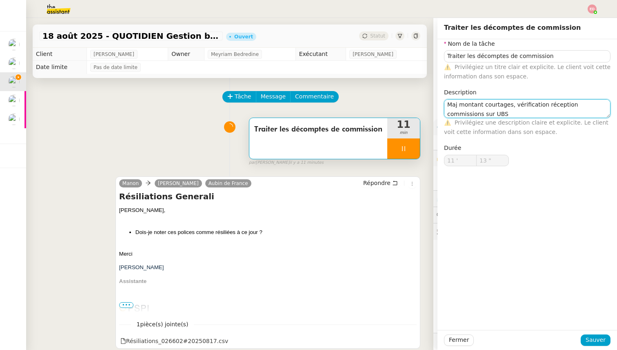
click at [473, 105] on textarea "Maj montant courtages, vérification réception commissions sur UBS" at bounding box center [527, 108] width 166 height 19
click at [0, 0] on lt-span "montant ," at bounding box center [0, 0] width 0 height 0
type textarea "Maj montant, courtages, vérification réception commissions sur UBS"
type input "14 ""
type textarea "Maj montant courtages, vérification réception commissions sur UBS"
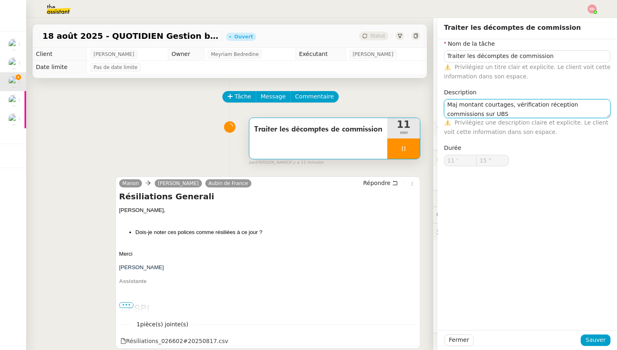
type input "16 ""
type textarea "Maj montants courtages, vérification réception commissions sur UBS"
click at [562, 105] on textarea "Maj montants courtages, vérification réception commissions sur UBS" at bounding box center [527, 108] width 166 height 19
type input "18 ""
type textarea "Maj montants courtages, vérification réception commissions sur UBS"
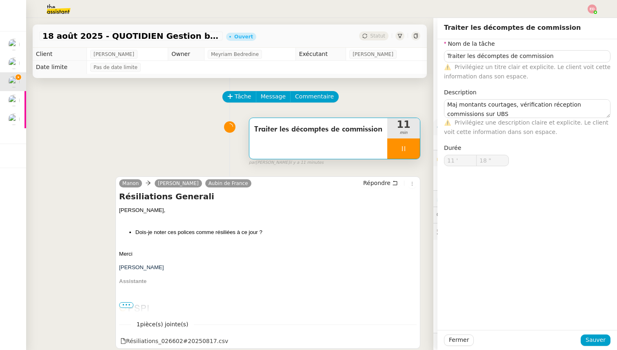
click at [543, 199] on div "Nom de la tâche Traiter les décomptes de commission ⚠️ Privilégiez un titre cla…" at bounding box center [527, 184] width 180 height 291
type input "19 ""
click at [599, 337] on span "Sauver" at bounding box center [596, 339] width 20 height 9
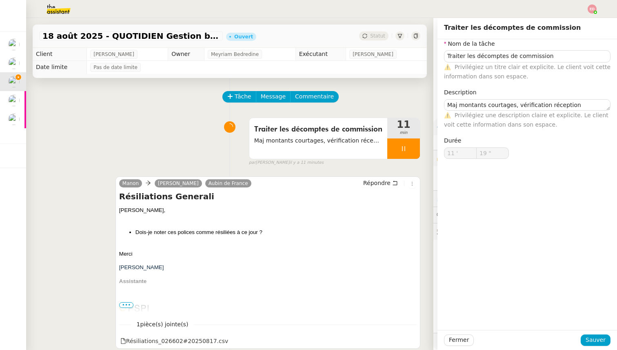
type input "20 ""
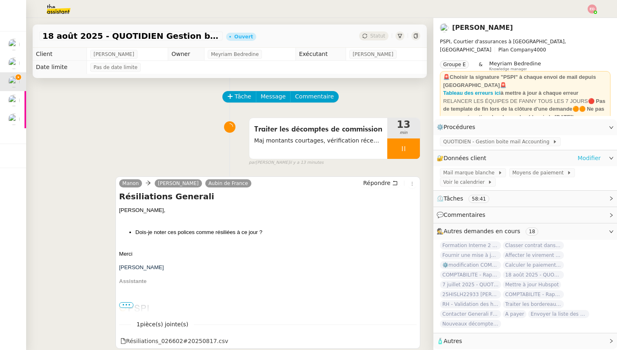
click at [588, 161] on link "Modifier" at bounding box center [588, 157] width 23 height 9
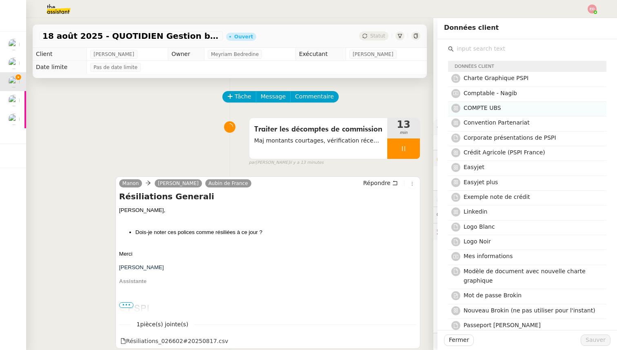
click at [490, 108] on span "COMPTE UBS" at bounding box center [483, 107] width 38 height 7
click at [601, 342] on span "Sauver" at bounding box center [596, 339] width 20 height 9
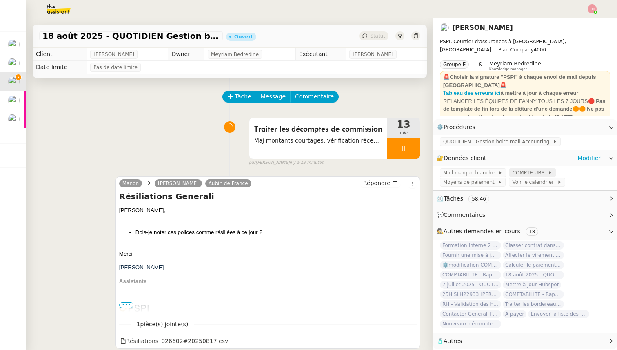
click at [521, 173] on span "COMPTE UBS" at bounding box center [529, 173] width 35 height 8
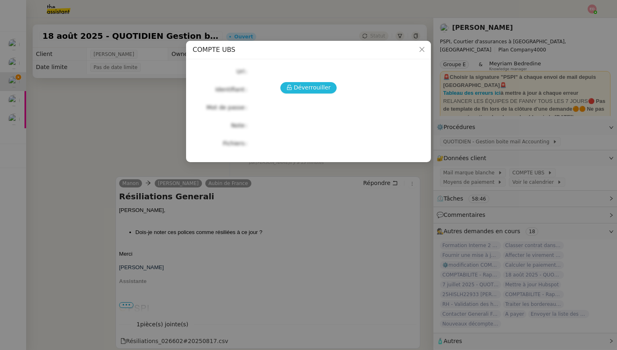
click at [301, 84] on span "Déverrouiller" at bounding box center [312, 87] width 37 height 9
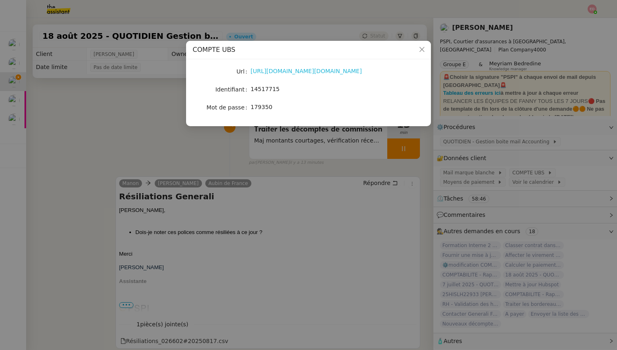
click at [264, 69] on link "[URL][DOMAIN_NAME][DOMAIN_NAME]" at bounding box center [306, 71] width 111 height 7
click at [149, 140] on nz-modal-container "COMPTE UBS Url [URL][DOMAIN_NAME][DOMAIN_NAME] Identifiant 14517715 Mot de pass…" at bounding box center [308, 175] width 617 height 350
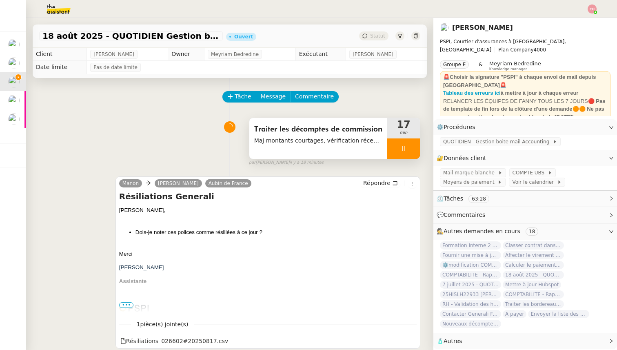
click at [415, 150] on div at bounding box center [403, 148] width 33 height 20
click at [415, 150] on button at bounding box center [412, 148] width 16 height 20
click at [376, 32] on div "Statut" at bounding box center [373, 35] width 29 height 9
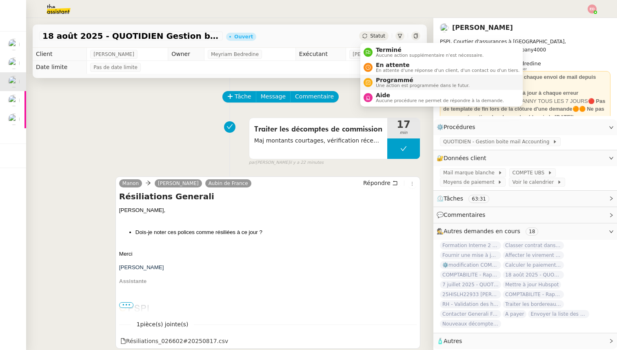
click at [386, 79] on span "Programmé" at bounding box center [423, 80] width 94 height 7
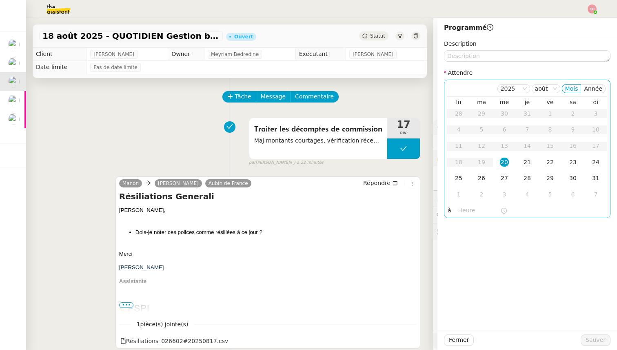
click at [527, 163] on div "21" at bounding box center [527, 161] width 9 height 9
click at [586, 337] on button "Sauver" at bounding box center [596, 339] width 30 height 11
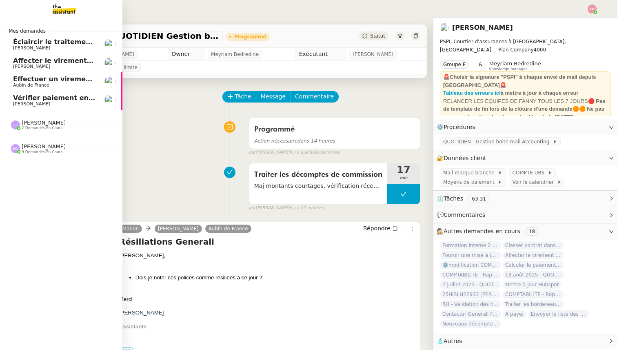
click at [16, 98] on span "Vérifier paiement en Euros pour Team2act" at bounding box center [90, 98] width 155 height 8
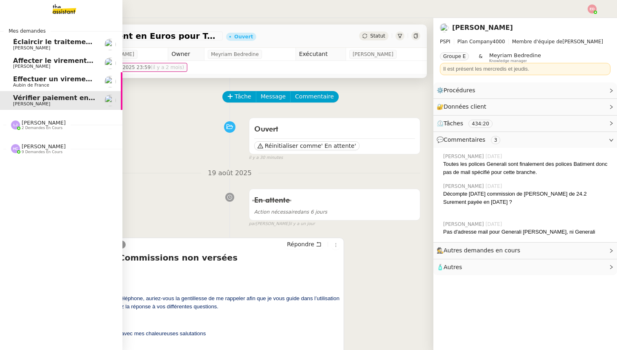
click at [21, 81] on span "Effectuer un virement urgent" at bounding box center [66, 79] width 107 height 8
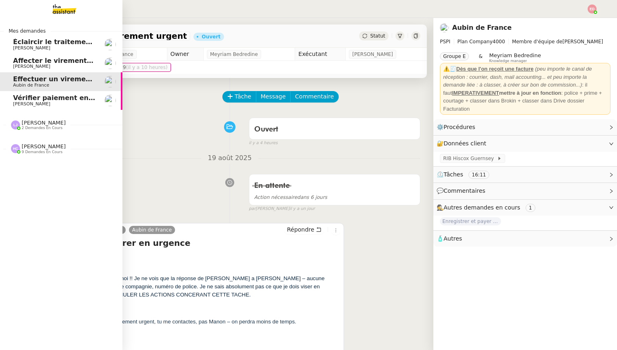
click at [35, 64] on span "[PERSON_NAME]" at bounding box center [31, 66] width 37 height 5
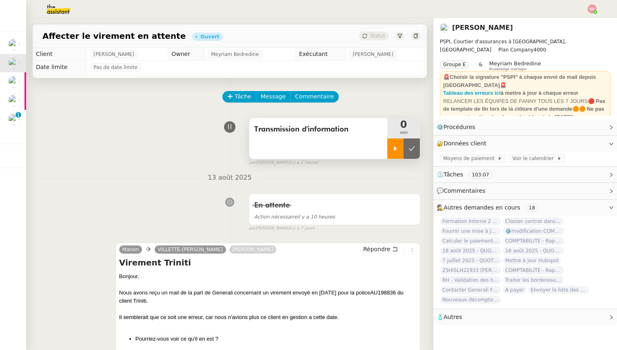
click at [395, 149] on icon at bounding box center [395, 148] width 3 height 4
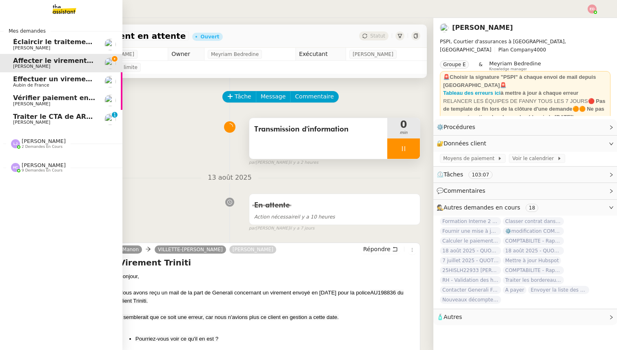
click at [13, 118] on span "Traiter le CTA de ARVAL" at bounding box center [56, 117] width 87 height 8
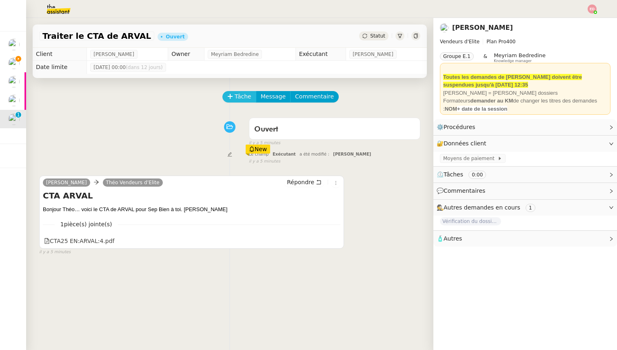
click at [239, 95] on span "Tâche" at bounding box center [243, 96] width 17 height 9
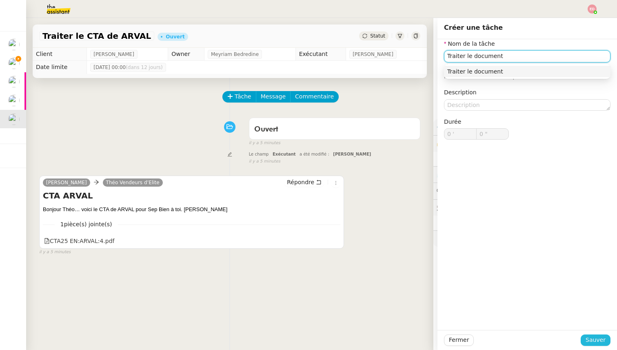
type input "Traiter le document"
click at [590, 341] on span "Sauver" at bounding box center [596, 339] width 20 height 9
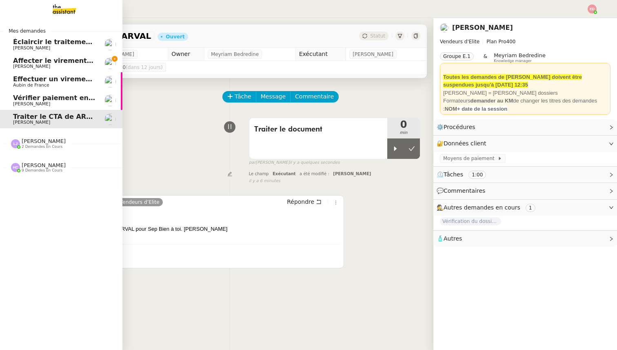
click at [39, 60] on span "Affecter le virement en attente" at bounding box center [70, 61] width 115 height 8
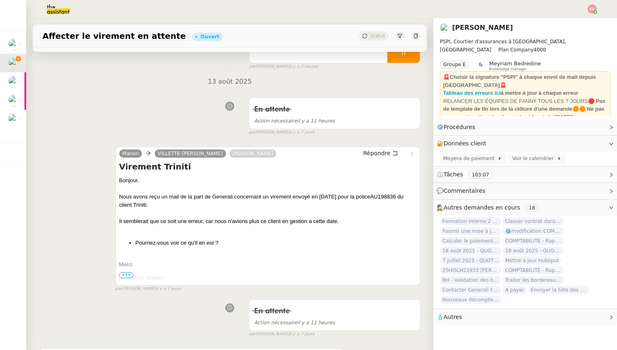
scroll to position [96, 0]
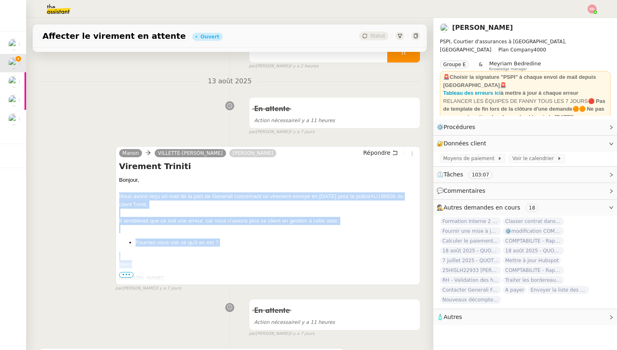
drag, startPoint x: 135, startPoint y: 264, endPoint x: 118, endPoint y: 193, distance: 73.0
click at [118, 193] on div "[PERSON_NAME] [PERSON_NAME] Répondre Virement Triniti Bonjour, Nous avons reçu …" at bounding box center [267, 215] width 305 height 139
copy span "Nous avons reçu un mail de la part de Generali concernant un virement envoyé en…"
click at [377, 155] on span "Répondre" at bounding box center [376, 153] width 27 height 8
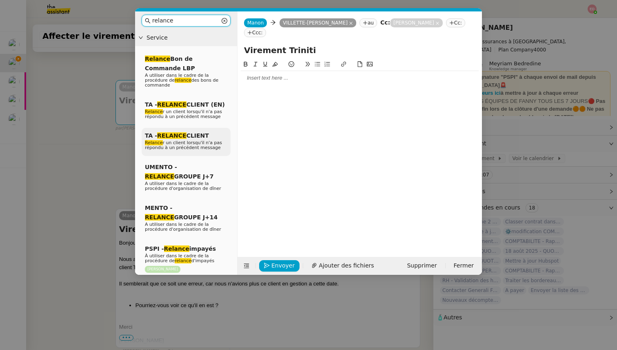
type input "relance"
click at [191, 144] on span "Relance r un client lorsqu'il n'a pas répondu à un précédent message" at bounding box center [183, 145] width 77 height 10
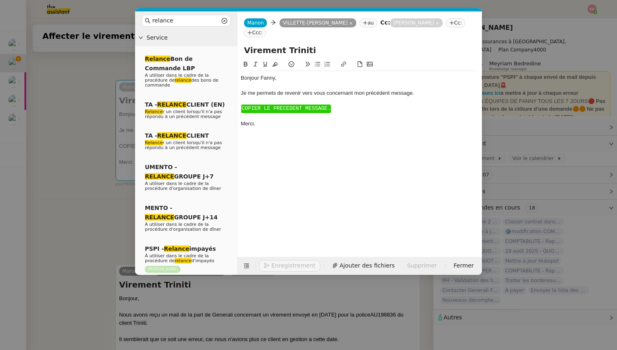
click at [274, 78] on div "Bonjour ﻿Fanny﻿," at bounding box center [360, 77] width 238 height 7
click at [267, 109] on span "COPIER LE PRECEDENT MESSAGE." at bounding box center [286, 108] width 89 height 6
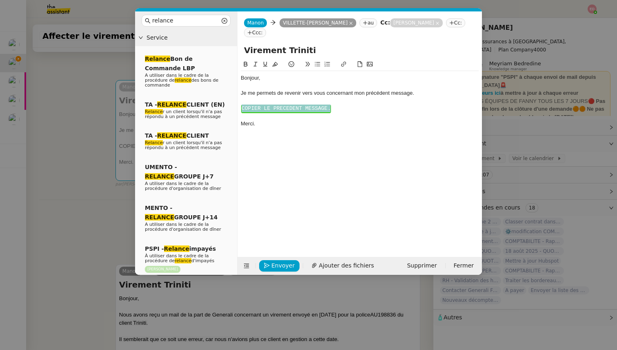
click at [267, 109] on span "COPIER LE PRECEDENT MESSAGE." at bounding box center [286, 108] width 89 height 6
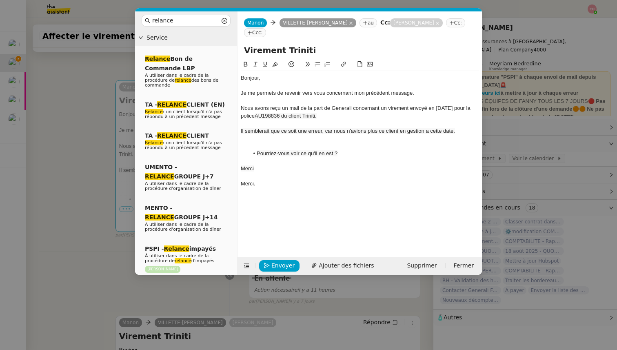
click at [259, 146] on div at bounding box center [360, 145] width 238 height 7
drag, startPoint x: 259, startPoint y: 177, endPoint x: 233, endPoint y: 177, distance: 25.7
click at [233, 177] on nz-layout "relance Service Relance Bon de Commande LBP A utiliser dans le cadre de la proc…" at bounding box center [308, 142] width 347 height 263
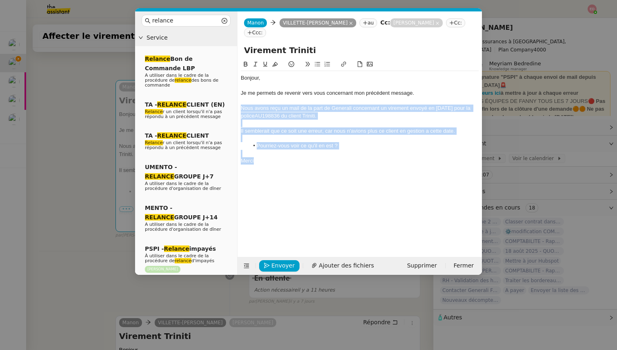
drag, startPoint x: 264, startPoint y: 162, endPoint x: 236, endPoint y: 109, distance: 60.2
click at [236, 109] on nz-layout "relance Service Relance Bon de Commande LBP A utiliser dans le cadre de la proc…" at bounding box center [308, 142] width 347 height 263
click at [255, 63] on icon at bounding box center [256, 64] width 6 height 6
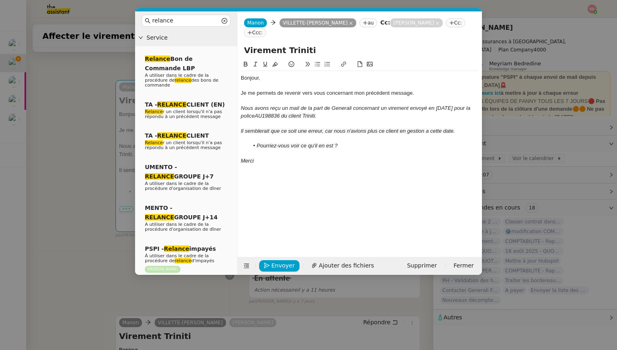
click at [62, 124] on nz-modal-container "relance Service Relance Bon de Commande LBP A utiliser dans le cadre de la proc…" at bounding box center [308, 175] width 617 height 350
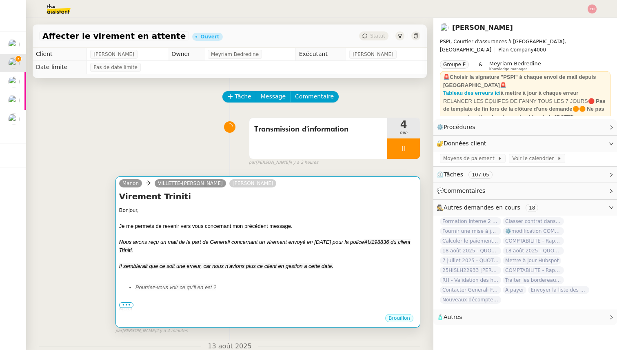
click at [151, 251] on div "Nous avons reçu un mail de la part de Generali concernant un virement envoyé en…" at bounding box center [267, 246] width 297 height 16
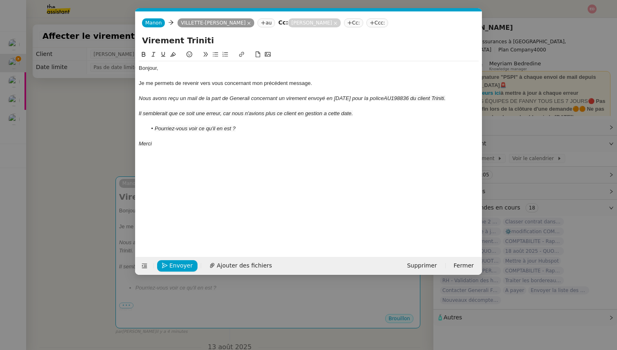
scroll to position [0, 36]
click at [165, 266] on icon "button" at bounding box center [165, 265] width 6 height 6
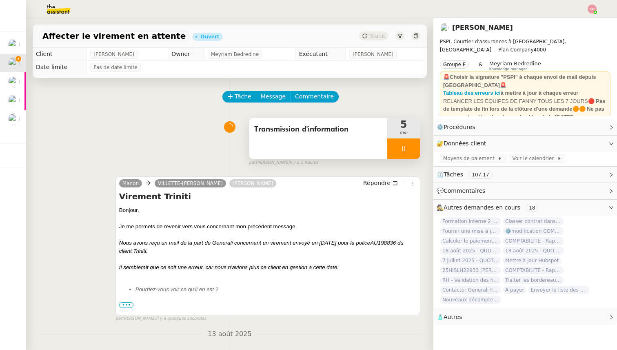
click at [410, 145] on div at bounding box center [403, 148] width 33 height 20
click at [410, 145] on icon at bounding box center [411, 148] width 7 height 7
click at [379, 36] on span "Statut" at bounding box center [377, 36] width 15 height 6
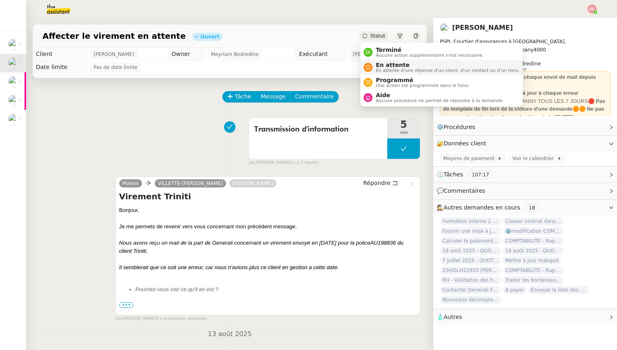
click at [384, 69] on span "En attente d'une réponse d'un client, d'un contact ou d'un tiers." at bounding box center [448, 70] width 144 height 4
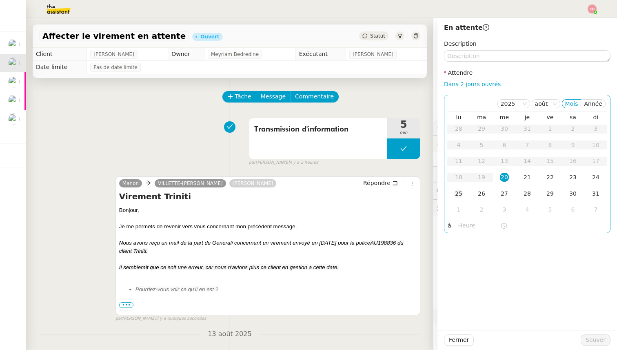
click at [457, 191] on div "25" at bounding box center [458, 193] width 9 height 9
click at [592, 341] on span "Sauver" at bounding box center [596, 339] width 20 height 9
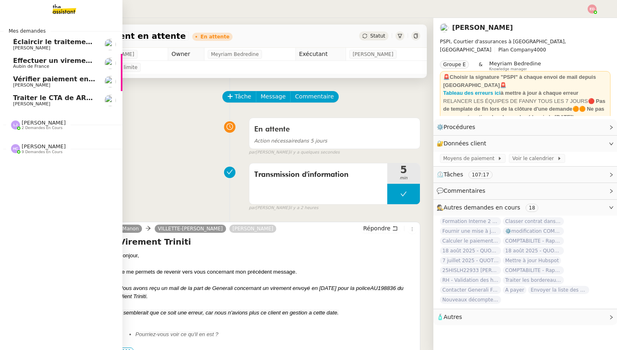
click at [27, 102] on span "[PERSON_NAME]" at bounding box center [31, 103] width 37 height 5
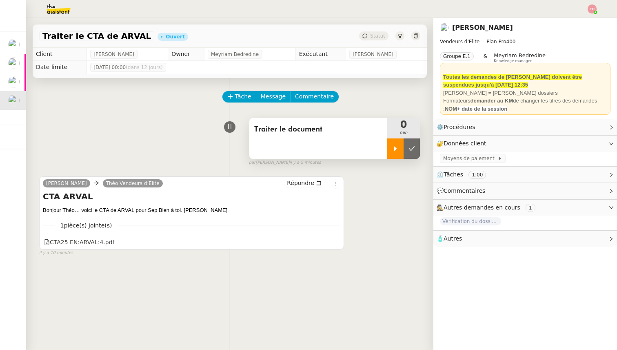
click at [397, 154] on div at bounding box center [395, 148] width 16 height 20
click at [336, 241] on icon at bounding box center [335, 241] width 6 height 6
click at [587, 141] on link "Modifier" at bounding box center [588, 143] width 23 height 9
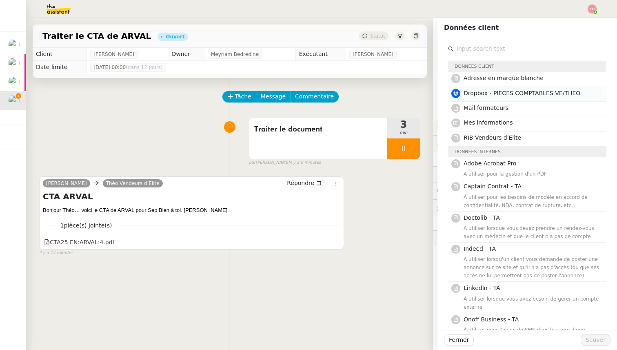
click at [526, 95] on span "Dropbox - PIECES COMPTABLES VE/THEO" at bounding box center [522, 93] width 117 height 7
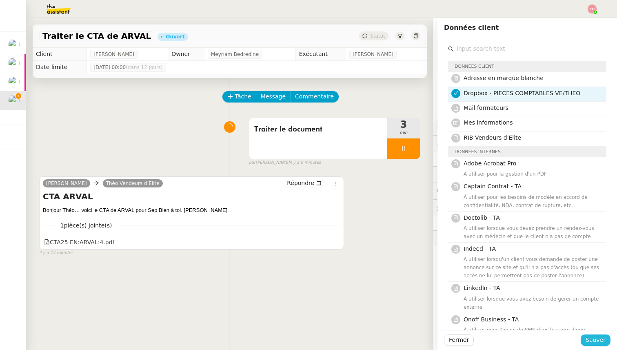
click at [592, 338] on span "Sauver" at bounding box center [596, 339] width 20 height 9
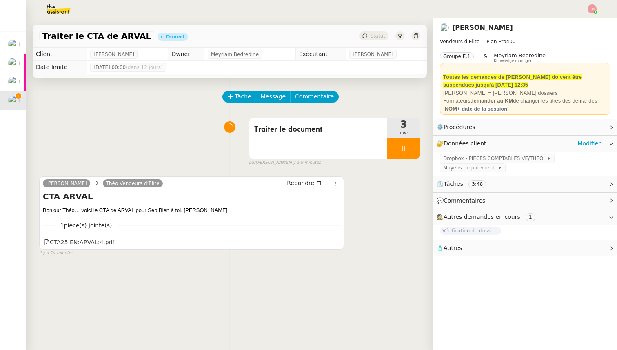
click at [483, 153] on div "Dropbox - PIECES COMPTABLES VE/THEO Moyens de paiement" at bounding box center [525, 164] width 184 height 24
click at [484, 159] on span "Dropbox - PIECES COMPTABLES VE/THEO" at bounding box center [494, 158] width 103 height 8
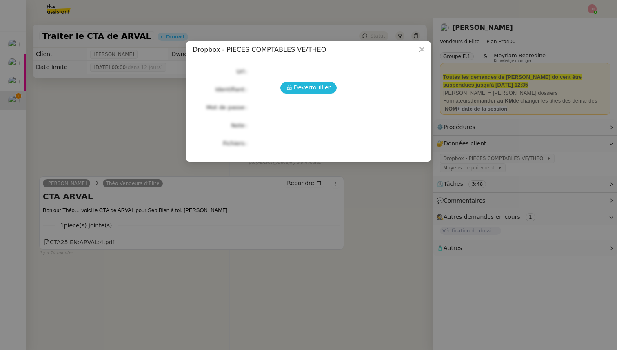
click at [299, 90] on span "Déverrouiller" at bounding box center [312, 87] width 37 height 9
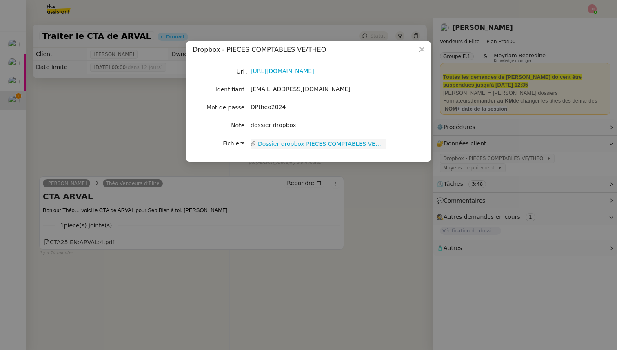
click at [295, 143] on link "Dossier dropbox PIECES COMPTABLES VE.docx" at bounding box center [320, 143] width 129 height 9
click at [295, 73] on link "[URL][DOMAIN_NAME]" at bounding box center [283, 71] width 64 height 7
click at [507, 156] on nz-modal-container "Dropbox - PIECES COMPTABLES VE/THEO Url [URL][DOMAIN_NAME] Identifiant [EMAIL_A…" at bounding box center [308, 175] width 617 height 350
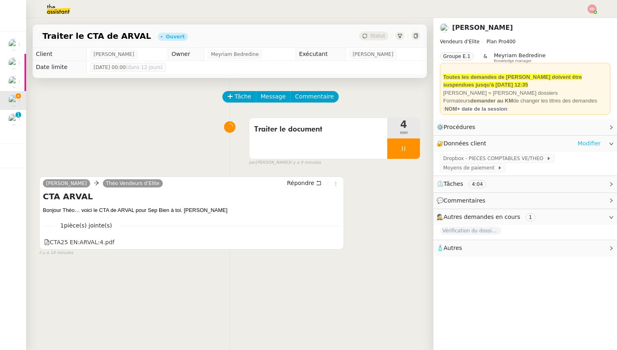
click at [585, 145] on link "Modifier" at bounding box center [588, 143] width 23 height 9
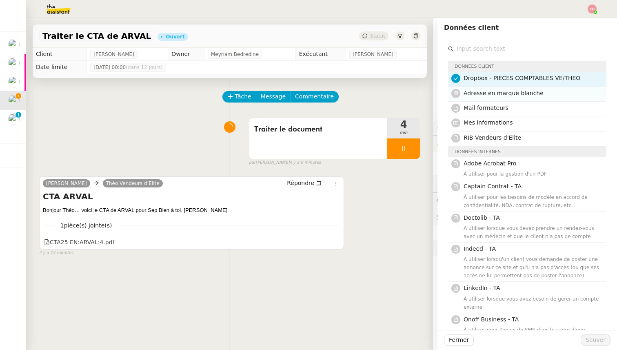
click at [491, 96] on h4 "Adresse en marque blanche" at bounding box center [533, 93] width 138 height 9
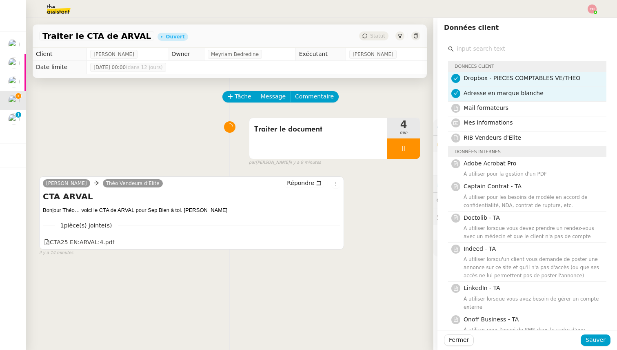
click at [604, 333] on div "Fermer Sauver" at bounding box center [527, 340] width 180 height 20
click at [590, 340] on span "Sauver" at bounding box center [596, 339] width 20 height 9
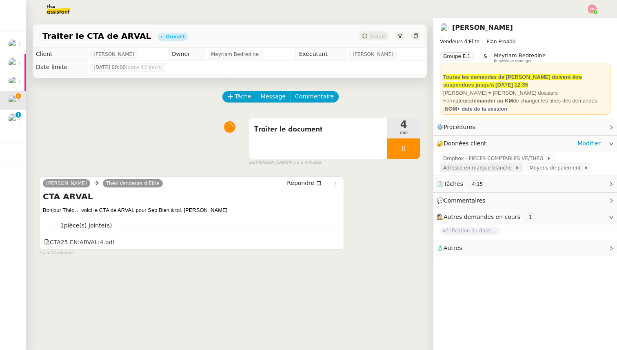
click at [489, 169] on span "Adresse en marque blanche" at bounding box center [479, 168] width 72 height 8
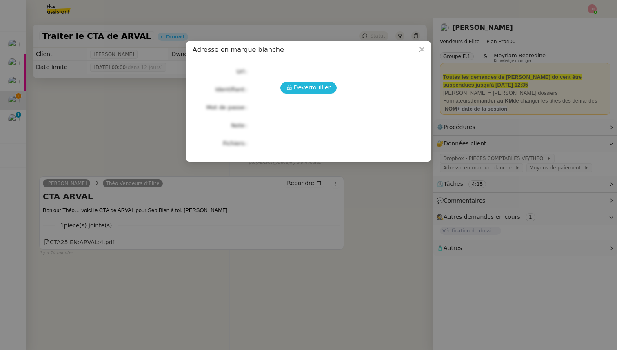
click at [326, 86] on span "Déverrouiller" at bounding box center [312, 87] width 37 height 9
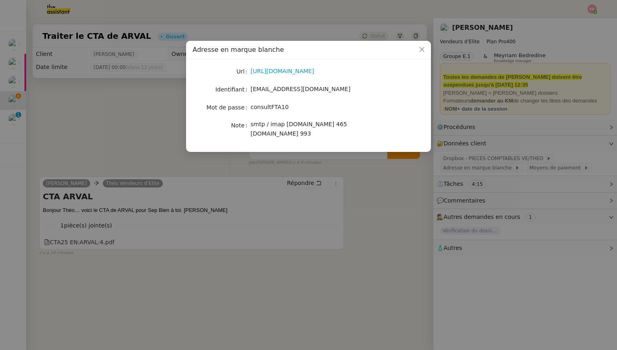
click at [277, 88] on span "[EMAIL_ADDRESS][DOMAIN_NAME]" at bounding box center [301, 89] width 100 height 7
copy span "[EMAIL_ADDRESS][DOMAIN_NAME]"
click at [261, 107] on span "consultFTA10" at bounding box center [270, 107] width 38 height 7
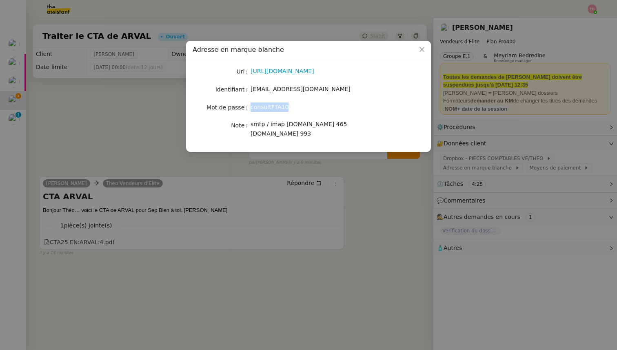
click at [261, 107] on span "consultFTA10" at bounding box center [270, 107] width 38 height 7
copy span "consultFTA10"
click at [314, 71] on link "[URL][DOMAIN_NAME]" at bounding box center [283, 71] width 64 height 7
click at [258, 88] on span "[EMAIL_ADDRESS][DOMAIN_NAME]" at bounding box center [301, 89] width 100 height 7
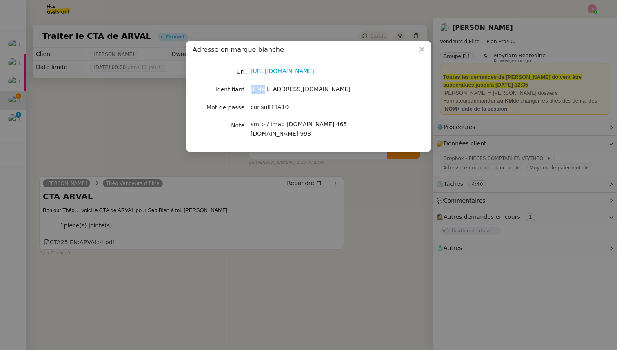
click at [258, 88] on span "[EMAIL_ADDRESS][DOMAIN_NAME]" at bounding box center [301, 89] width 100 height 7
copy span "[EMAIL_ADDRESS][DOMAIN_NAME]"
click at [69, 90] on nz-modal-container "Adresse en marque blanche Url [URL][DOMAIN_NAME] Identifiant [EMAIL_ADDRESS][DO…" at bounding box center [308, 175] width 617 height 350
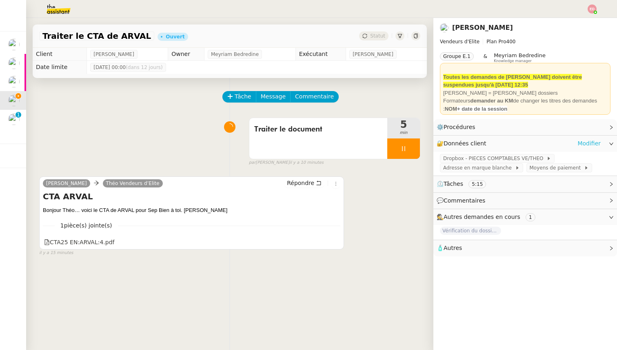
click at [592, 144] on link "Modifier" at bounding box center [588, 143] width 23 height 9
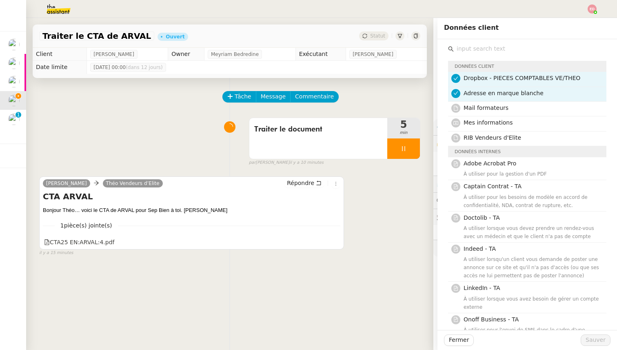
click at [395, 214] on div "[PERSON_NAME] d’Elite Répondre CTA ARVAL Bonjour Théo… voici le CTA de ARVAL po…" at bounding box center [229, 212] width 381 height 87
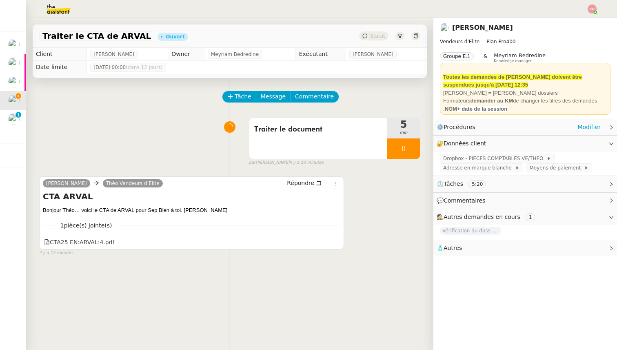
click at [512, 128] on div "⚙️ Procédures Modifier" at bounding box center [519, 126] width 164 height 9
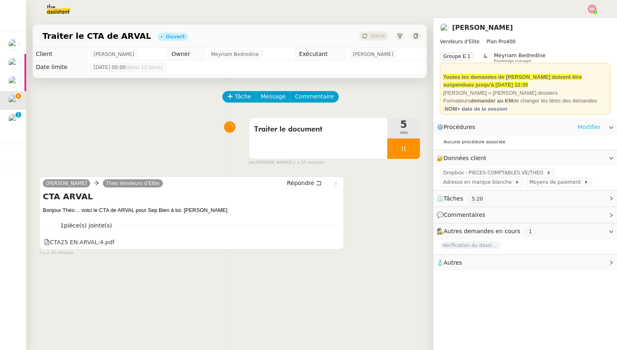
click at [586, 124] on link "Modifier" at bounding box center [588, 126] width 23 height 9
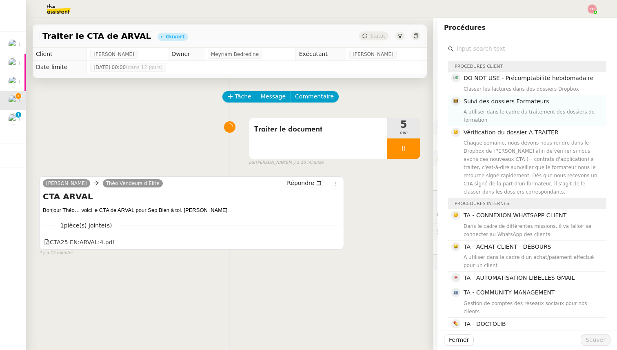
click at [498, 103] on span "Suivi des dossiers Formateurs" at bounding box center [506, 101] width 85 height 7
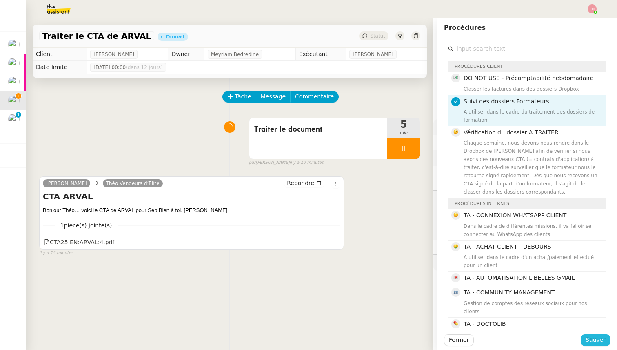
click at [605, 342] on button "Sauver" at bounding box center [596, 339] width 30 height 11
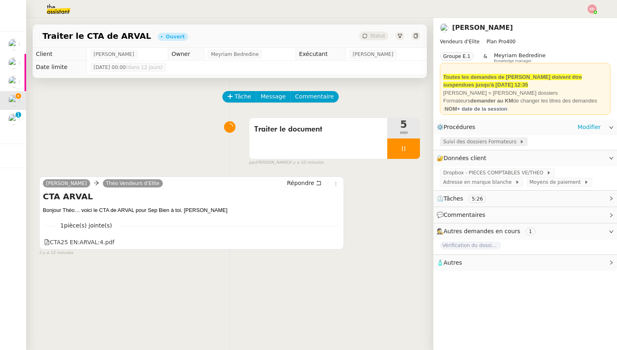
click at [483, 143] on span "Suivi des dossiers Formateurs" at bounding box center [481, 142] width 76 height 8
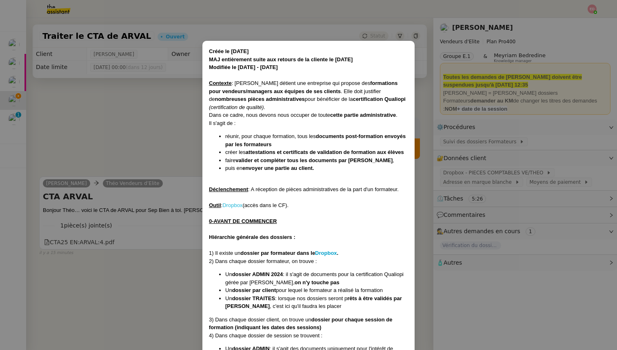
click at [229, 205] on link "Dropbox" at bounding box center [232, 205] width 20 height 6
click at [497, 108] on nz-modal-container "Créée le [DATE] MAJ entièrement suite aux retours de la cliente le [DATE] Modif…" at bounding box center [308, 175] width 617 height 350
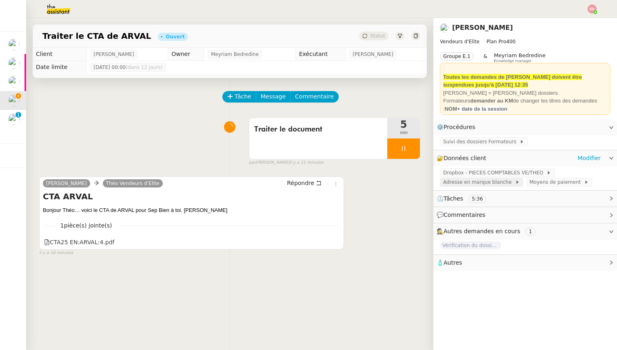
click at [500, 186] on span "Adresse en marque blanche" at bounding box center [479, 182] width 72 height 8
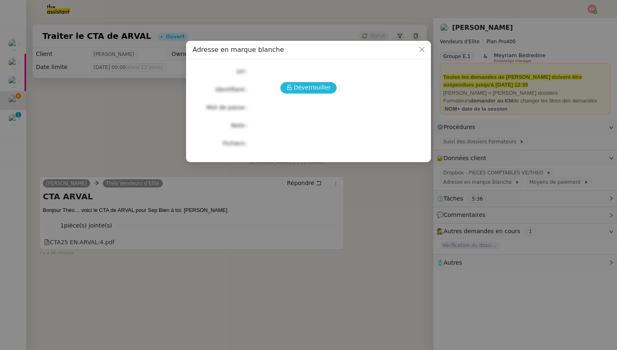
click at [303, 93] on button "Déverrouiller" at bounding box center [308, 87] width 57 height 11
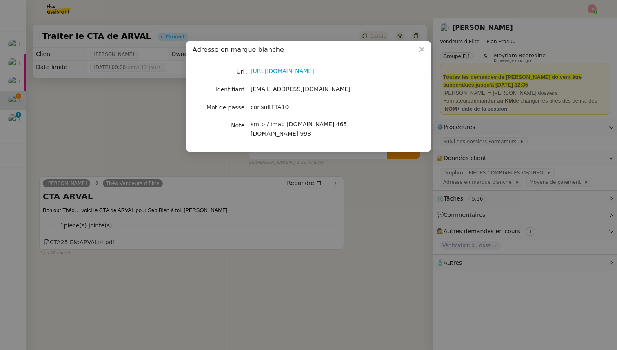
click at [267, 105] on span "consultFTA10" at bounding box center [270, 107] width 38 height 7
copy span "consultFTA10"
click at [522, 110] on nz-modal-container "Adresse en marque blanche Url [URL][DOMAIN_NAME] Identifiant [EMAIL_ADDRESS][DO…" at bounding box center [308, 175] width 617 height 350
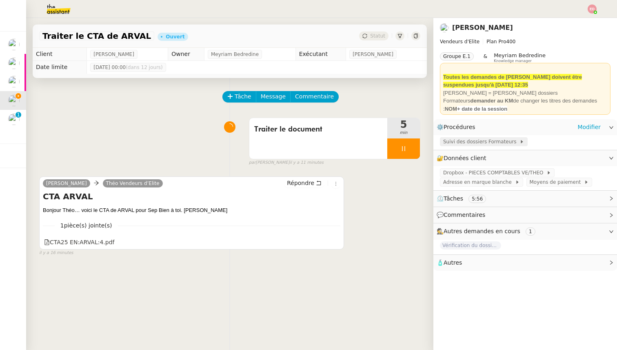
click at [504, 140] on span "Suivi des dossiers Formateurs" at bounding box center [481, 142] width 76 height 8
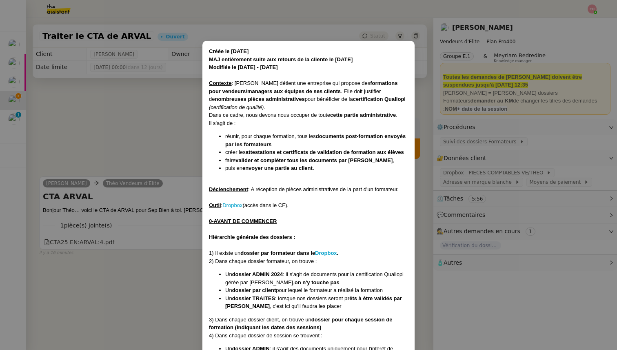
click at [520, 158] on nz-modal-container "Créée le [DATE] MAJ entièrement suite aux retours de la cliente le [DATE] Modif…" at bounding box center [308, 175] width 617 height 350
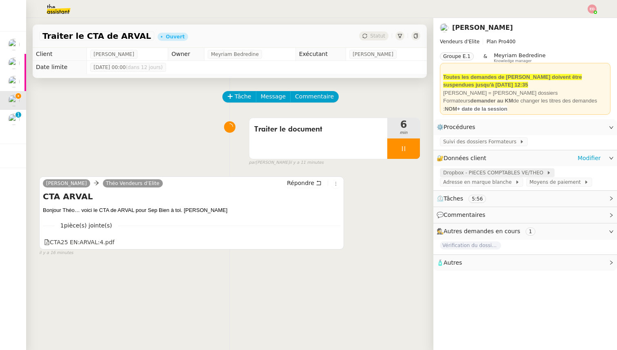
click at [531, 169] on span "Dropbox - PIECES COMPTABLES VE/THEO" at bounding box center [494, 173] width 103 height 8
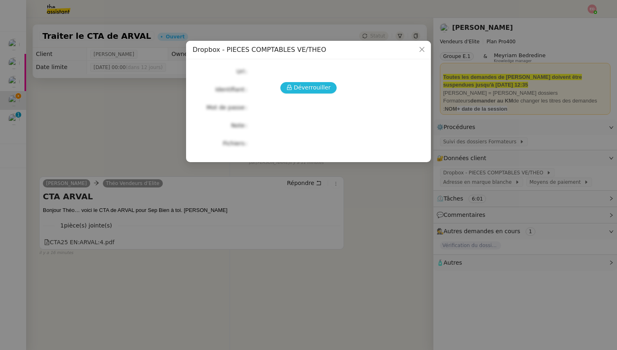
click at [316, 87] on span "Déverrouiller" at bounding box center [312, 87] width 37 height 9
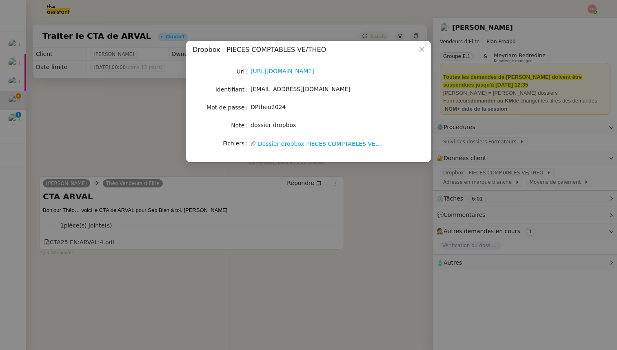
click at [258, 109] on span "DPtheo2024" at bounding box center [268, 107] width 35 height 7
copy span "DPtheo2024"
click at [496, 158] on nz-modal-container "Dropbox - PIECES COMPTABLES VE/THEO Url [URL][DOMAIN_NAME] Identifiant [EMAIL_A…" at bounding box center [308, 175] width 617 height 350
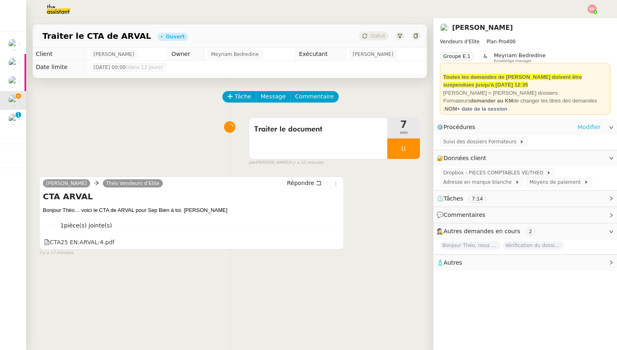
click at [594, 126] on link "Modifier" at bounding box center [588, 126] width 23 height 9
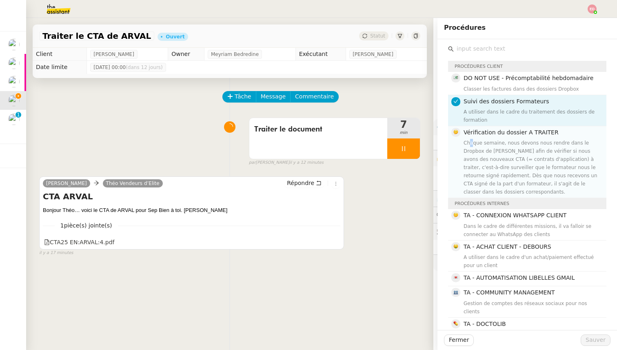
click at [471, 140] on div "Chaque semaine, nous devons nous rendre dans le Dropbox de [PERSON_NAME] afin d…" at bounding box center [533, 167] width 138 height 57
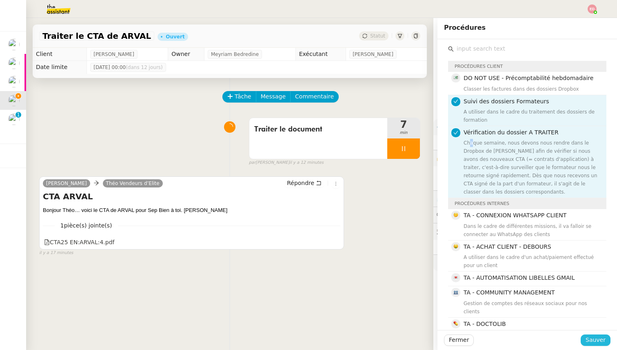
click at [610, 337] on button "Sauver" at bounding box center [596, 339] width 30 height 11
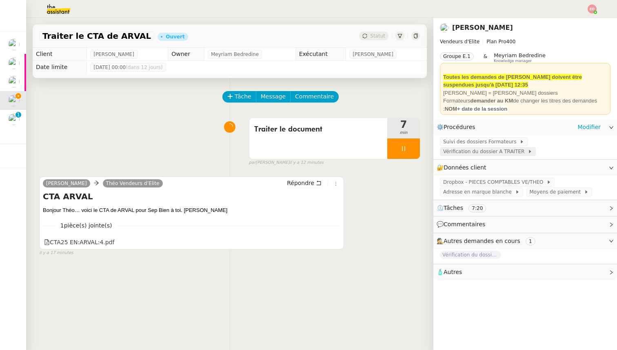
click at [489, 155] on span "Vérification du dossier A TRAITER" at bounding box center [485, 151] width 84 height 8
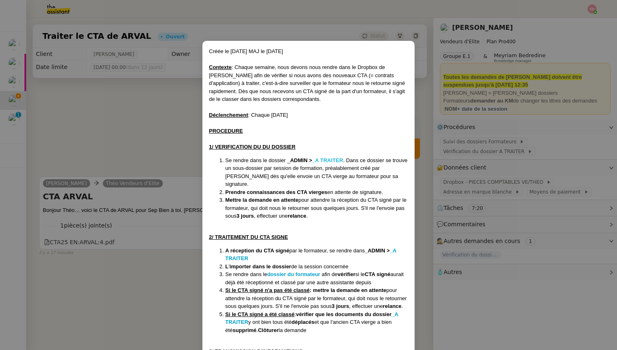
click at [321, 160] on strong "_A TRAITER" at bounding box center [327, 160] width 31 height 6
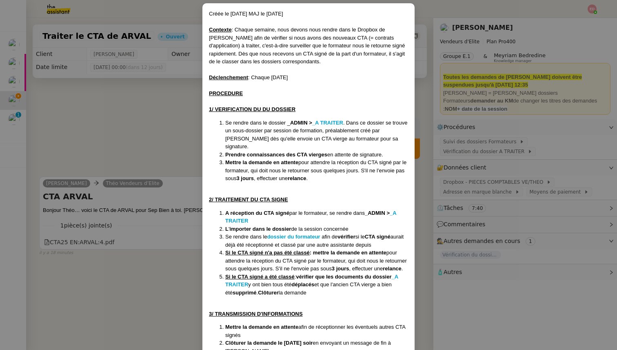
scroll to position [56, 0]
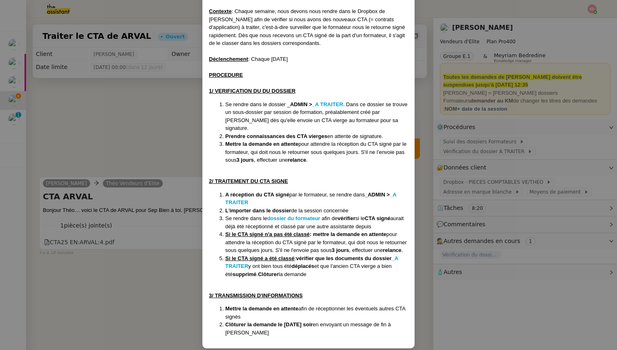
click at [116, 131] on nz-modal-container "Créée le [DATE] MAJ le [DATE] Contexte : Chaque semaine, nous devons nous rendr…" at bounding box center [308, 175] width 617 height 350
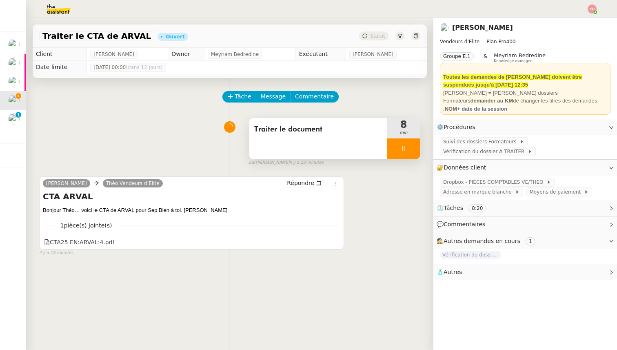
click at [413, 143] on div at bounding box center [403, 148] width 33 height 20
click at [413, 143] on button at bounding box center [412, 148] width 16 height 20
click at [370, 35] on div "Statut" at bounding box center [373, 35] width 29 height 9
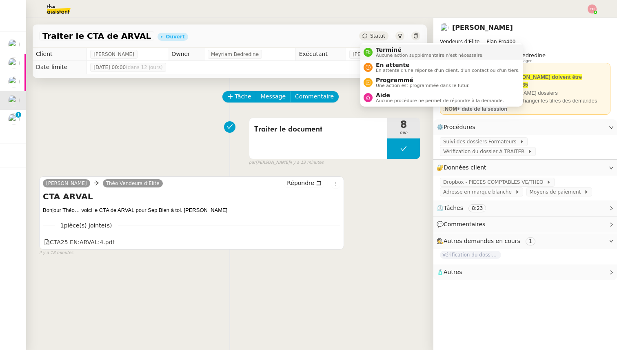
click at [384, 47] on span "Terminé" at bounding box center [430, 50] width 108 height 7
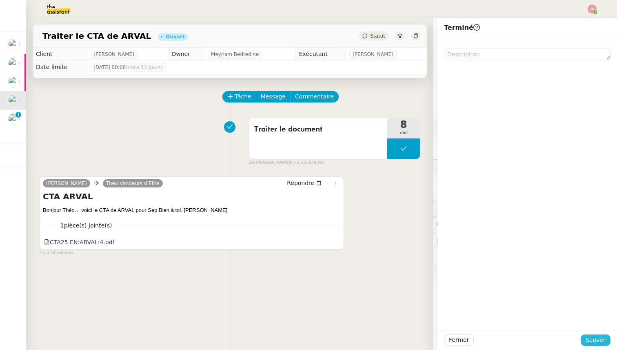
click at [605, 337] on span "Sauver" at bounding box center [596, 339] width 20 height 9
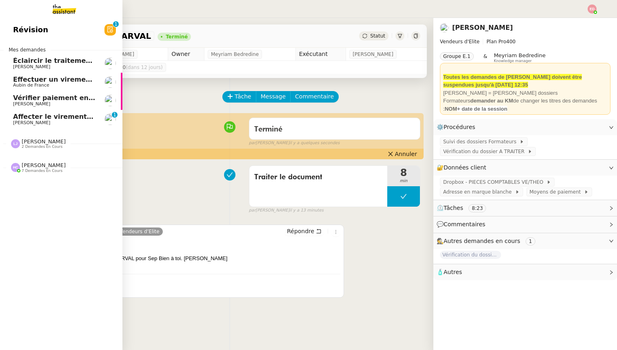
click at [4, 119] on link "Affecter le virement en attente [PERSON_NAME] 0 1 2 3 4 5 6 7 8 9" at bounding box center [61, 119] width 122 height 19
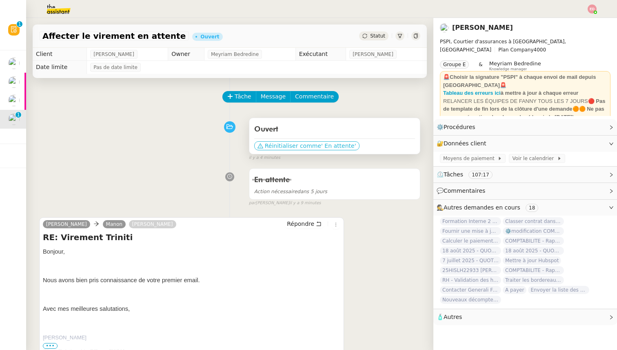
click at [287, 143] on span "Réinitialiser comme" at bounding box center [293, 146] width 56 height 8
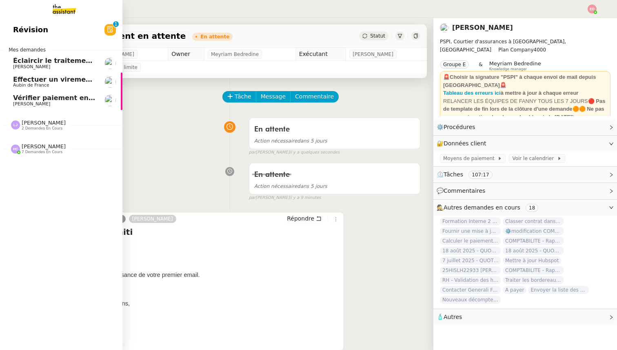
click at [18, 99] on span "Vérifier paiement en Euros pour Team2act" at bounding box center [90, 98] width 155 height 8
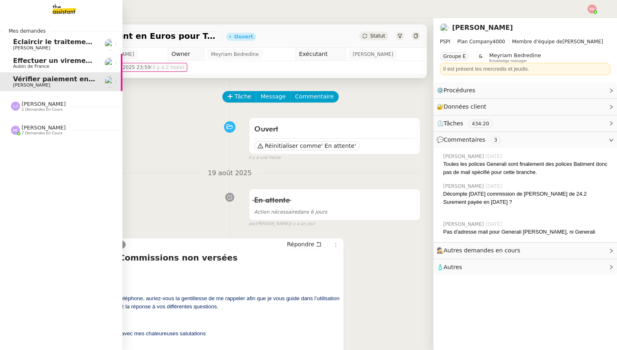
click at [26, 58] on span "Effectuer un virement urgent" at bounding box center [66, 61] width 107 height 8
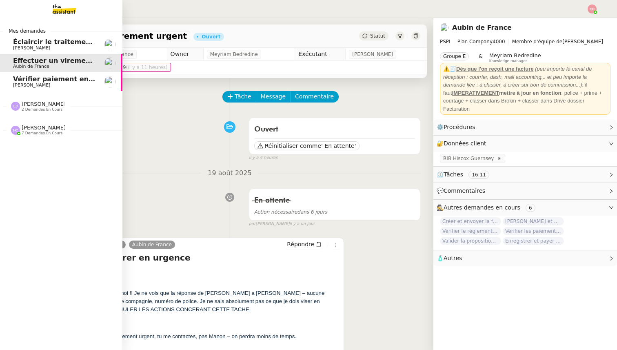
click at [39, 40] on span "Éclaircir le traitement des bordereaux GoldenCare" at bounding box center [105, 42] width 185 height 8
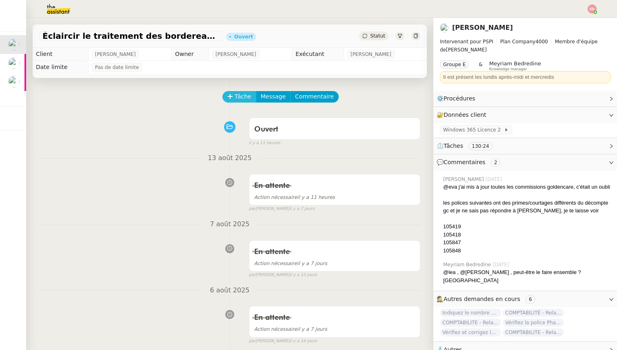
click at [236, 98] on span "Tâche" at bounding box center [243, 96] width 17 height 9
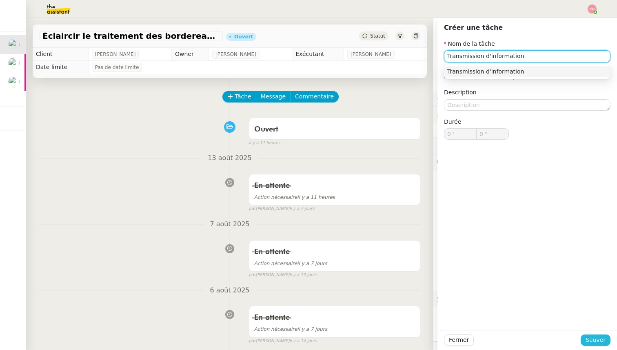
type input "Transmission d'information"
click at [590, 340] on span "Sauver" at bounding box center [596, 339] width 20 height 9
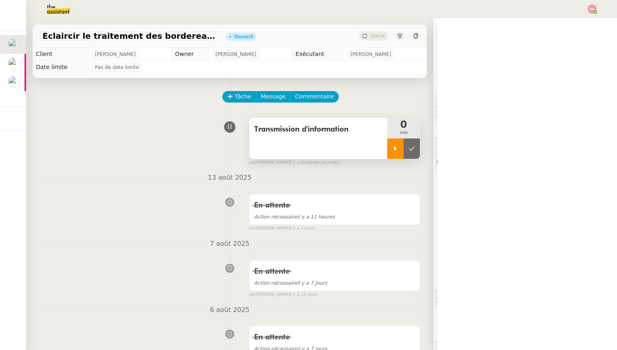
click at [400, 154] on div at bounding box center [395, 148] width 16 height 20
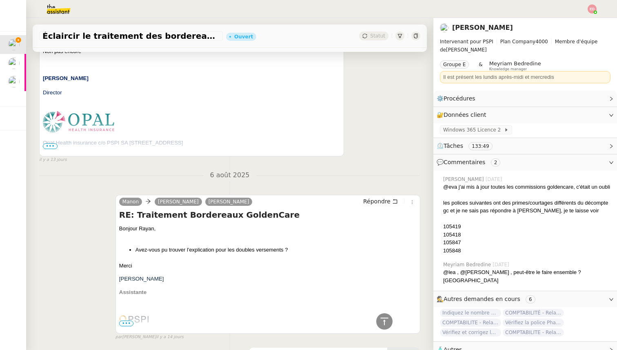
scroll to position [356, 0]
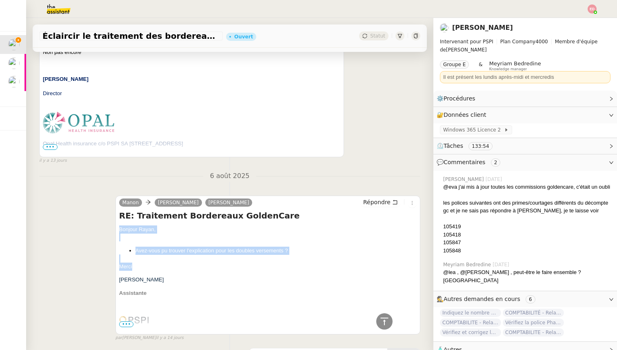
drag, startPoint x: 135, startPoint y: 266, endPoint x: 113, endPoint y: 227, distance: 44.4
click at [113, 227] on div "[PERSON_NAME] [PERSON_NAME] Répondre RE: Traitement Bordereaux GoldenCare [PERS…" at bounding box center [229, 264] width 381 height 153
copy div "Bonjour [PERSON_NAME], Avez-vous pu trouver l'explication pour les doubles vers…"
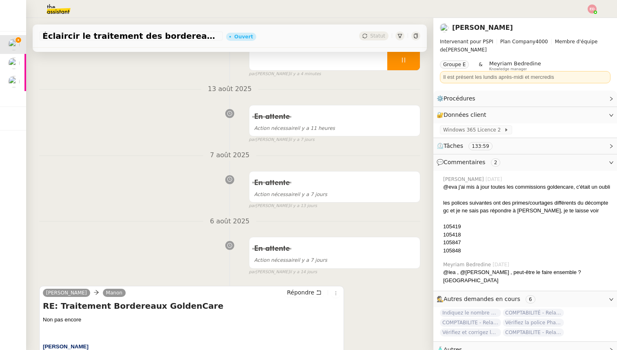
scroll to position [82, 0]
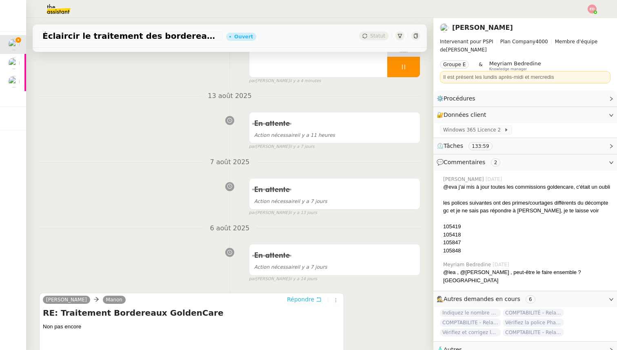
click at [307, 302] on span "Répondre" at bounding box center [300, 299] width 27 height 8
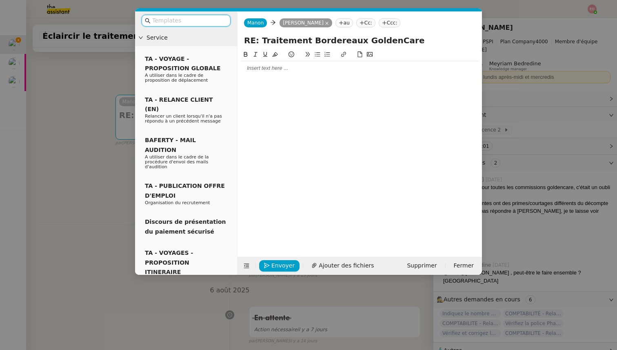
click at [279, 71] on div at bounding box center [360, 67] width 238 height 7
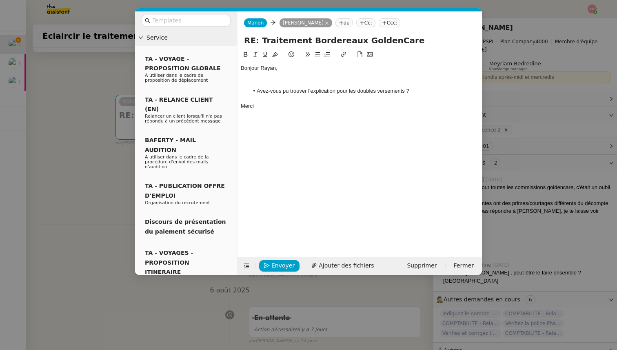
scroll to position [0, 0]
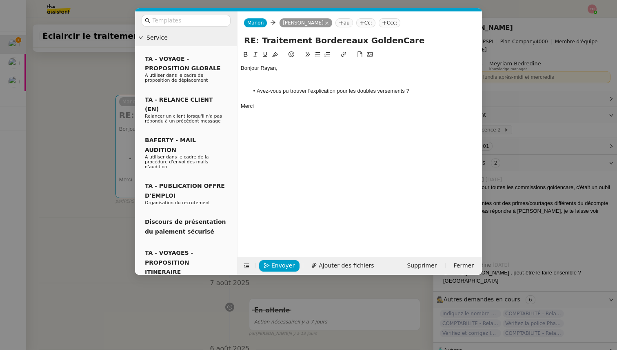
click at [261, 79] on div at bounding box center [360, 75] width 238 height 7
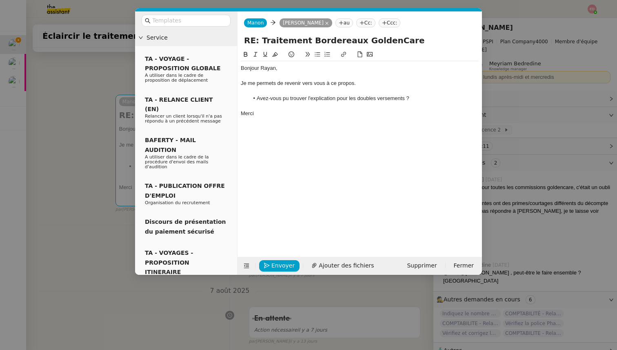
click at [407, 98] on li "Avez-vous pu trouver l'explication pour les doubles versements ?" at bounding box center [364, 98] width 230 height 7
click at [275, 264] on span "Envoyer" at bounding box center [282, 265] width 23 height 9
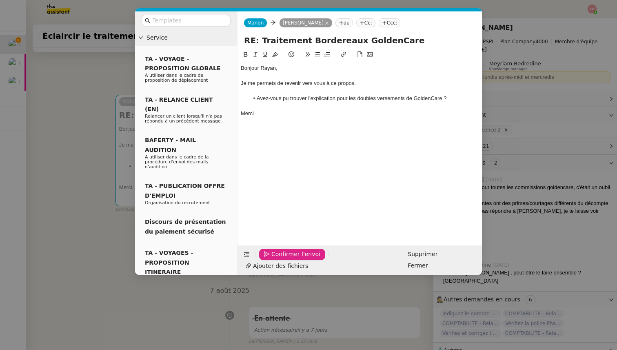
click at [275, 259] on span "Confirmer l'envoi" at bounding box center [295, 253] width 49 height 9
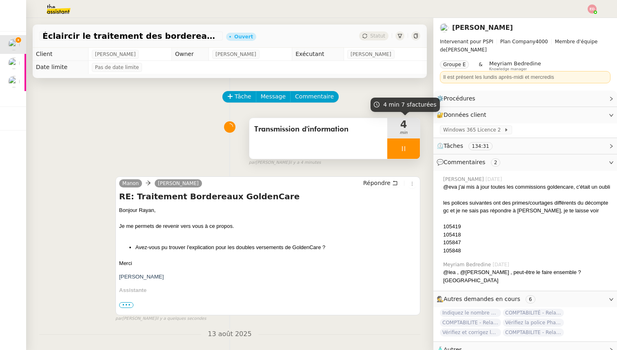
click at [417, 144] on div at bounding box center [403, 148] width 33 height 20
click at [417, 144] on button at bounding box center [412, 148] width 16 height 20
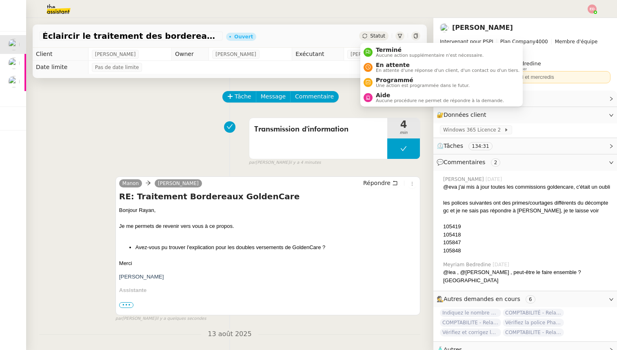
click at [373, 35] on span "Statut" at bounding box center [377, 36] width 15 height 6
click at [393, 71] on span "En attente d'une réponse d'un client, d'un contact ou d'un tiers." at bounding box center [448, 70] width 144 height 4
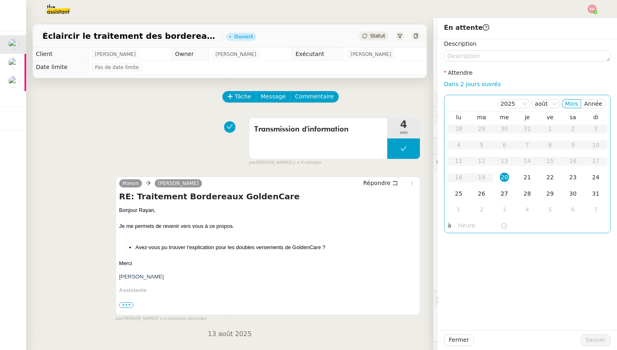
click at [508, 195] on div "27" at bounding box center [504, 193] width 9 height 9
click at [596, 342] on span "Sauver" at bounding box center [596, 339] width 20 height 9
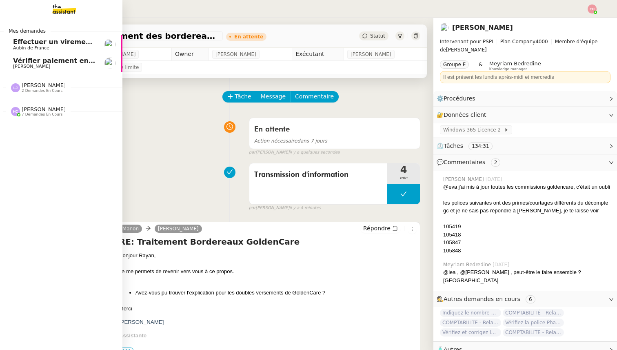
click at [8, 40] on link "Effectuer un virement urgent Aubin de [GEOGRAPHIC_DATA]" at bounding box center [61, 44] width 122 height 19
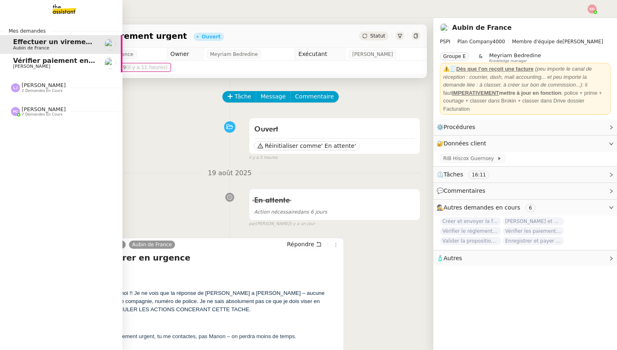
click at [31, 64] on span "[PERSON_NAME]" at bounding box center [31, 66] width 37 height 5
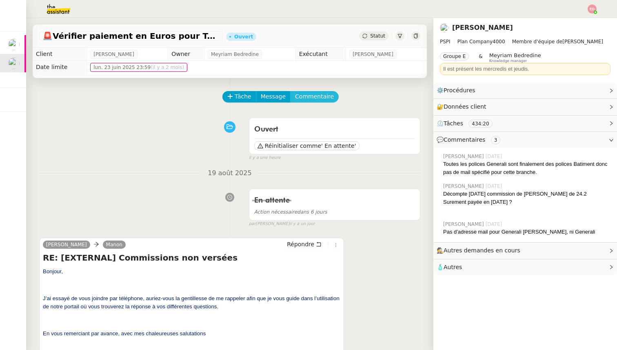
click at [305, 92] on span "Commentaire" at bounding box center [314, 96] width 39 height 9
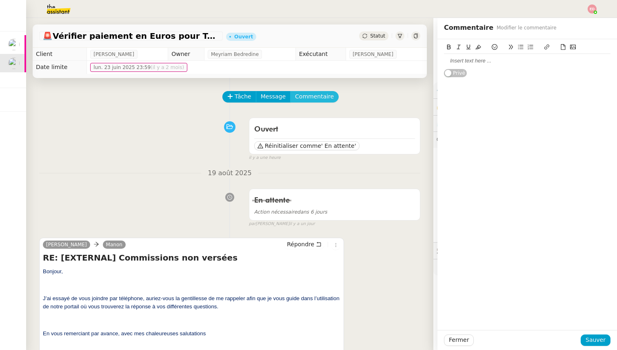
click at [290, 91] on button "Commentaire" at bounding box center [314, 96] width 49 height 11
click at [473, 64] on div at bounding box center [527, 60] width 166 height 7
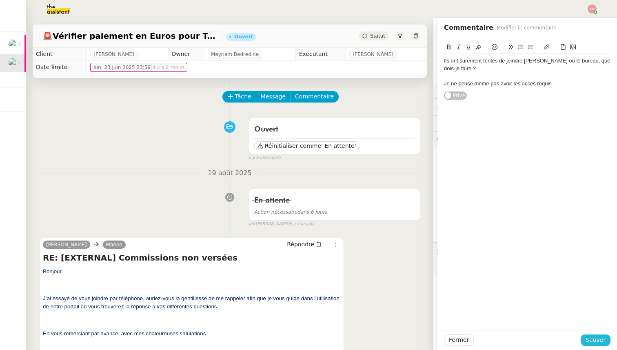
click at [604, 339] on span "Sauver" at bounding box center [596, 339] width 20 height 9
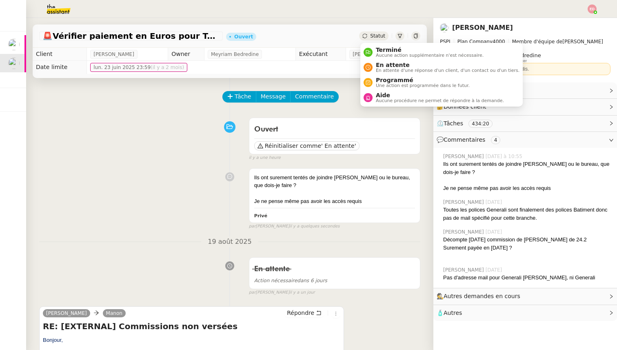
click at [377, 38] on span "Statut" at bounding box center [377, 36] width 15 height 6
click at [379, 100] on span "Aucune procédure ne permet de répondre à la demande." at bounding box center [440, 100] width 128 height 4
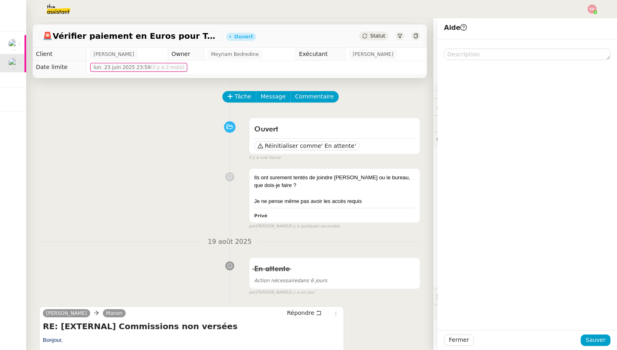
click at [488, 47] on div at bounding box center [527, 49] width 166 height 21
click at [488, 51] on textarea at bounding box center [527, 54] width 166 height 11
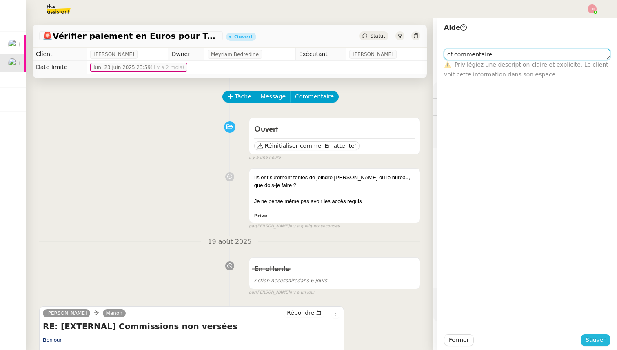
type textarea "cf commentaire"
click at [596, 339] on span "Sauver" at bounding box center [596, 339] width 20 height 9
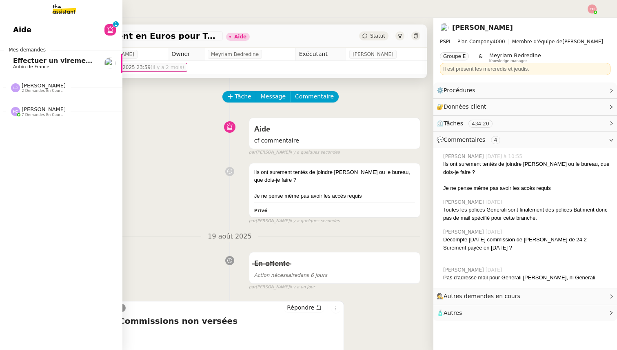
click at [22, 57] on span "Effectuer un virement urgent" at bounding box center [66, 61] width 107 height 8
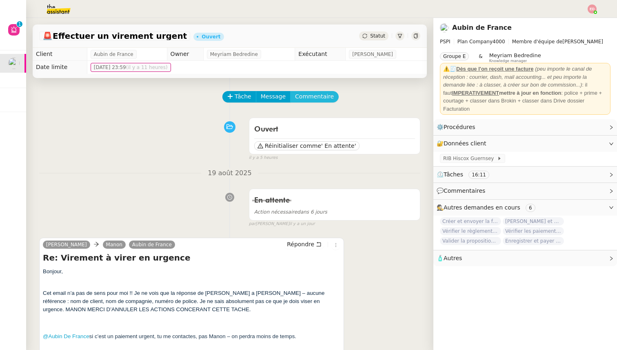
click at [295, 95] on span "Commentaire" at bounding box center [314, 96] width 39 height 9
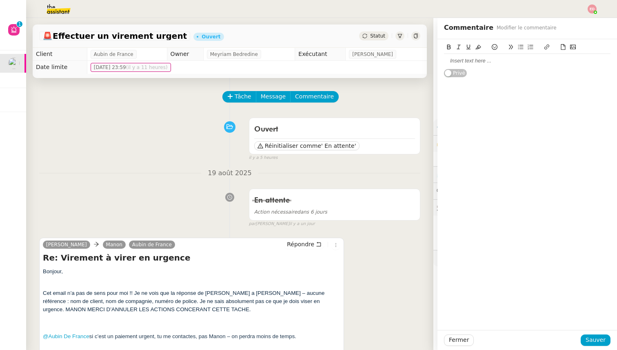
click at [482, 60] on div at bounding box center [527, 60] width 166 height 7
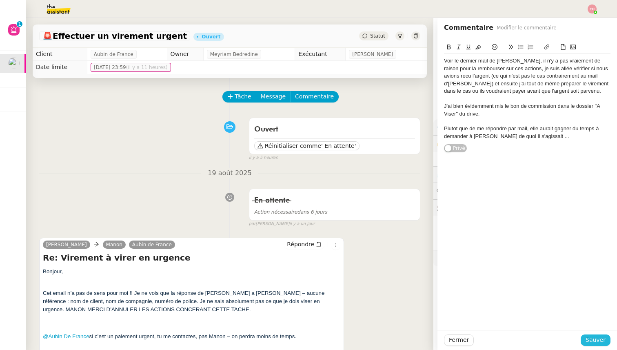
click at [599, 337] on span "Sauver" at bounding box center [596, 339] width 20 height 9
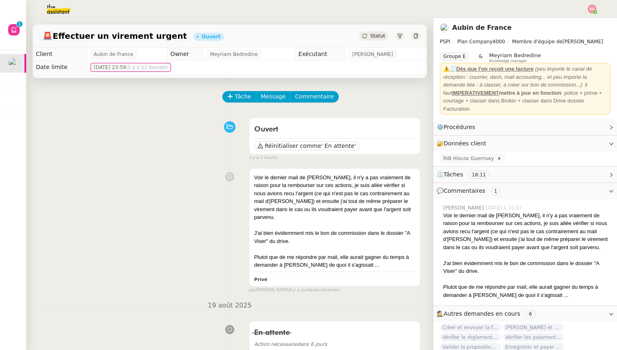
click at [367, 40] on div "Statut" at bounding box center [373, 35] width 29 height 9
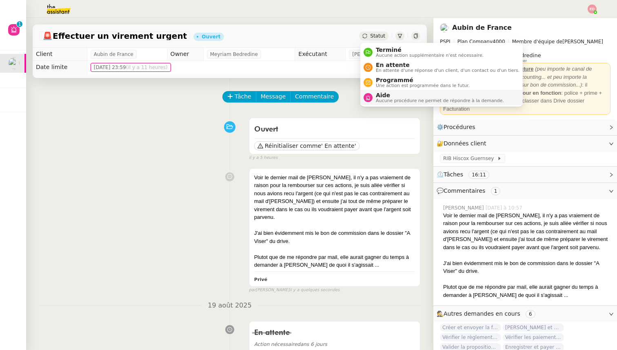
click at [393, 93] on span "Aide" at bounding box center [440, 95] width 128 height 7
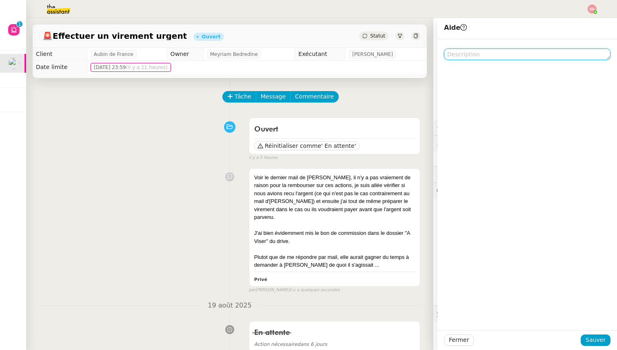
click at [504, 53] on textarea at bounding box center [527, 54] width 166 height 11
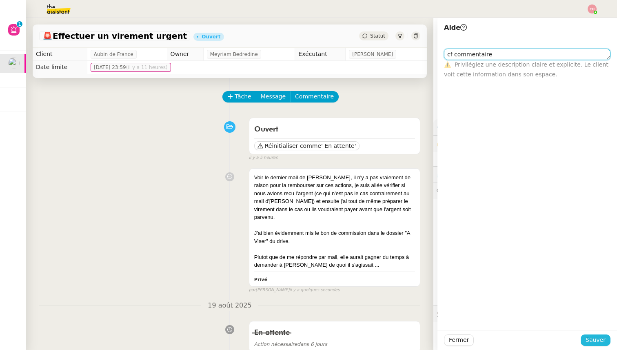
type textarea "cf commentaire"
click at [599, 345] on button "Sauver" at bounding box center [596, 339] width 30 height 11
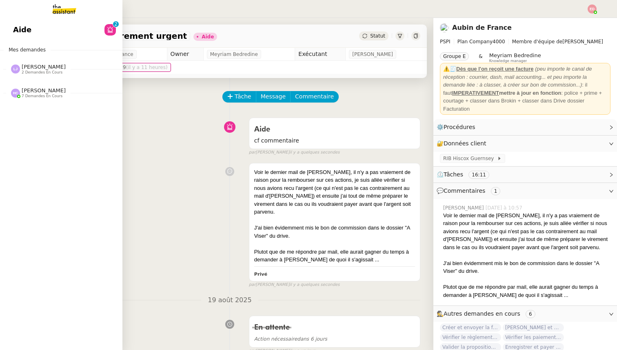
click at [37, 75] on div "Léa Jonville 2 demandes en cours" at bounding box center [61, 66] width 122 height 24
click at [38, 126] on span "[PERSON_NAME]" at bounding box center [44, 128] width 44 height 6
